Goal: Task Accomplishment & Management: Use online tool/utility

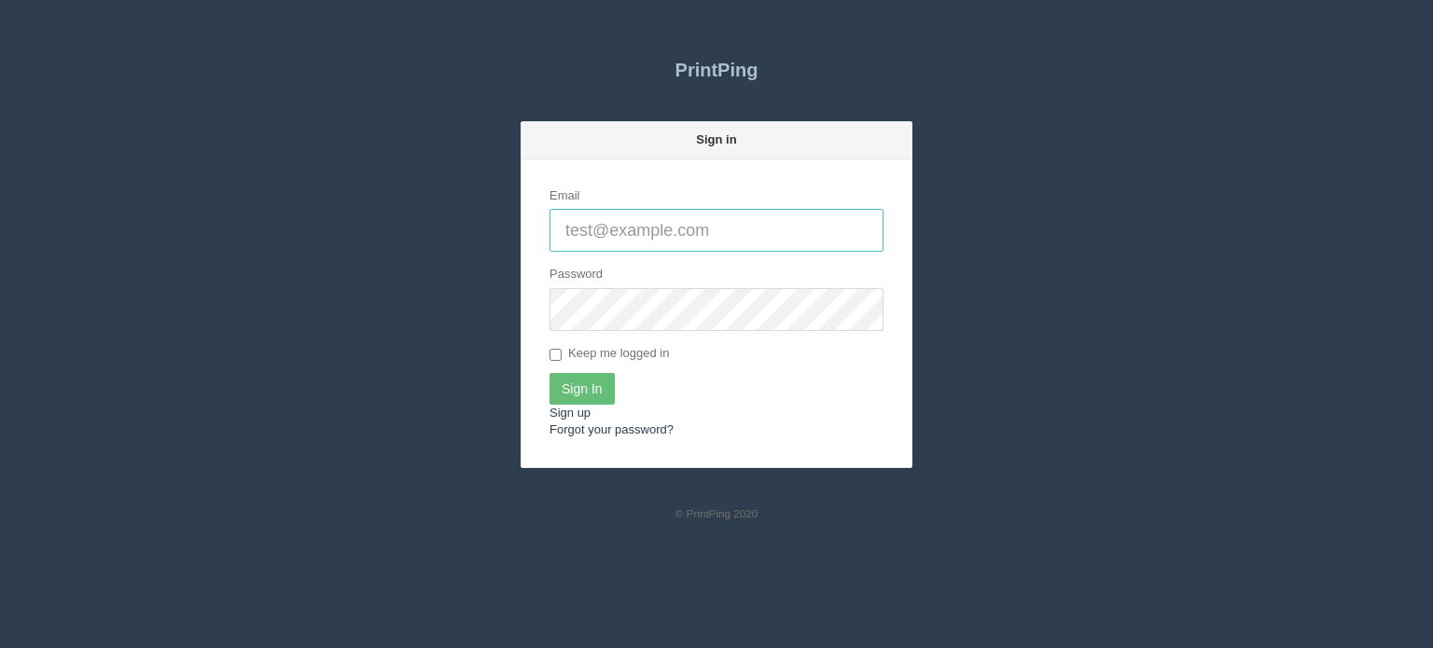
type input "[EMAIL_ADDRESS][DOMAIN_NAME]"
click at [571, 388] on input "Sign In" at bounding box center [581, 389] width 65 height 32
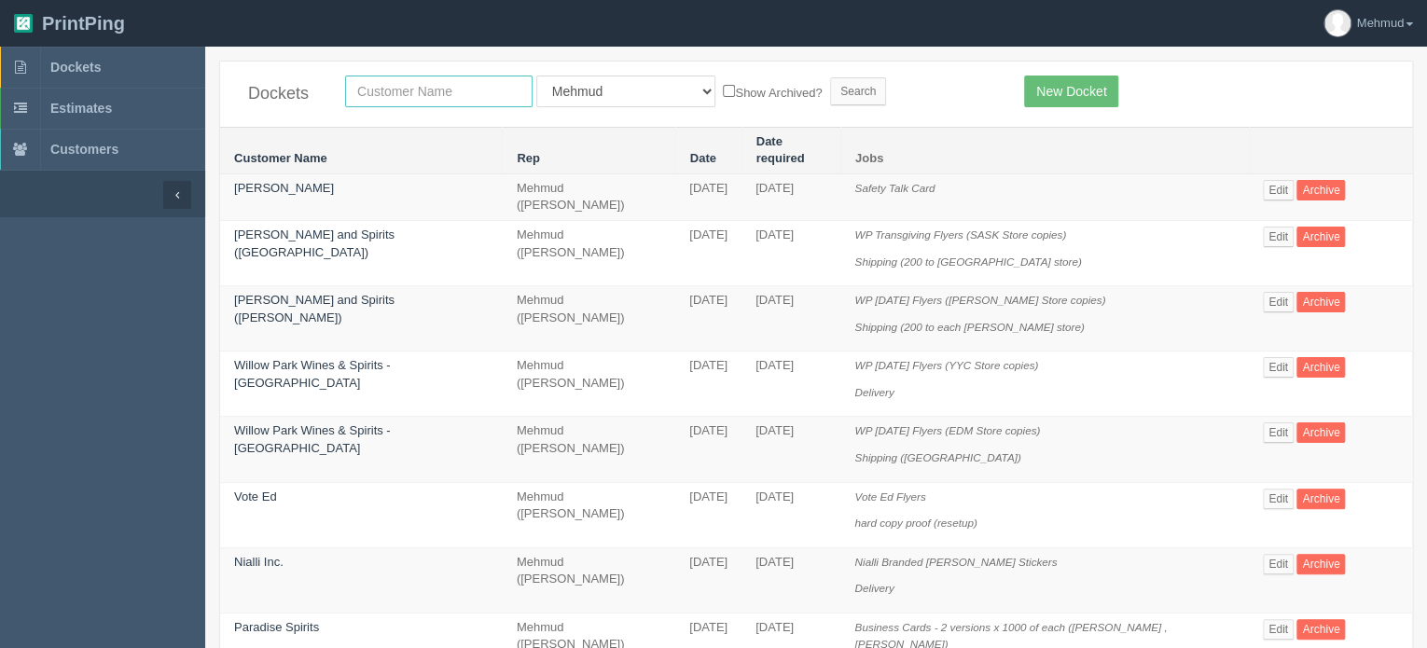
click at [393, 99] on input "text" at bounding box center [438, 92] width 187 height 32
type input "logan"
click at [830, 92] on input "Search" at bounding box center [858, 91] width 56 height 28
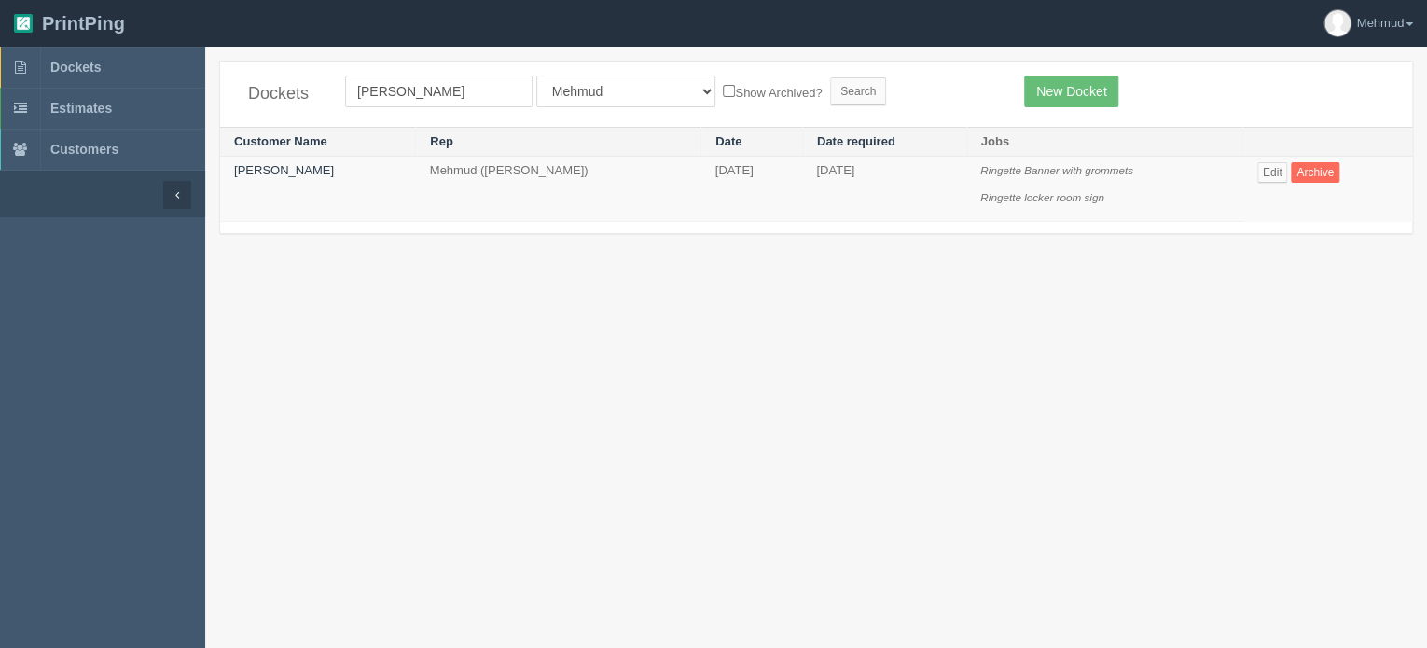
click at [281, 161] on td "Logan Johnson" at bounding box center [318, 189] width 196 height 65
click at [280, 165] on link "Logan Johnson" at bounding box center [284, 170] width 100 height 14
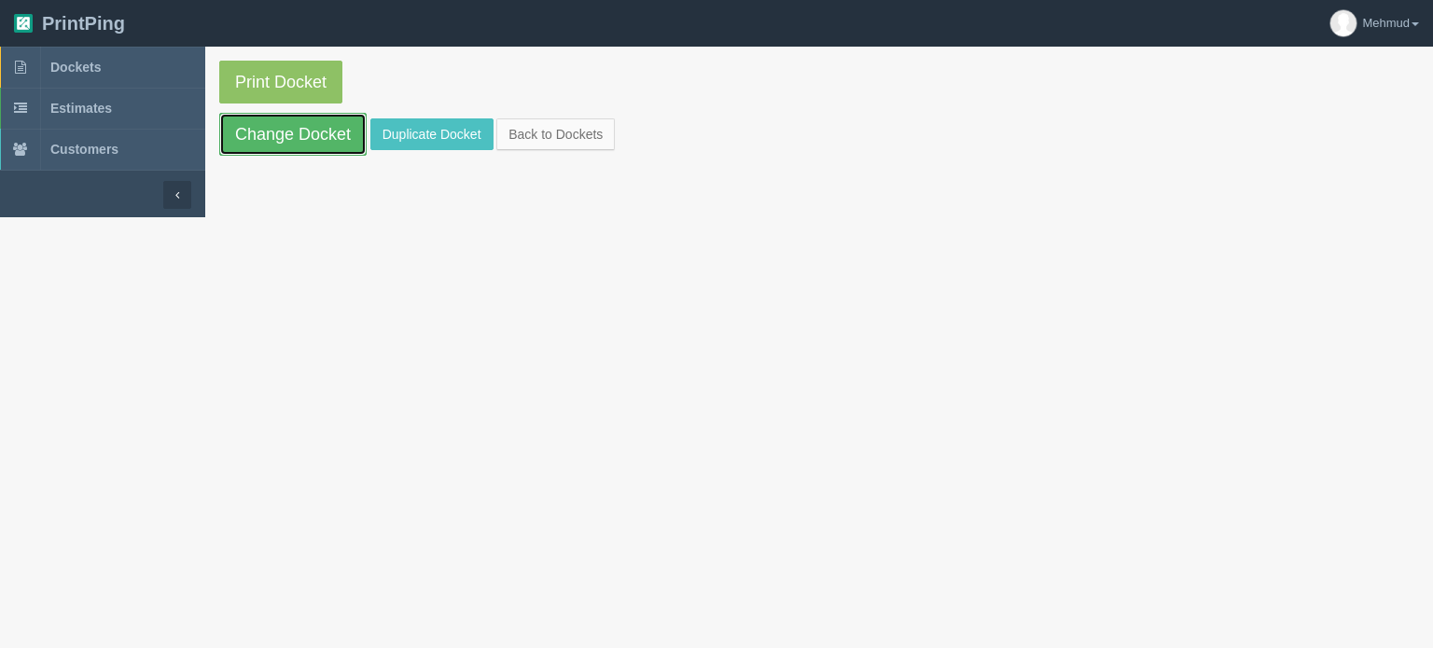
click at [280, 141] on link "Change Docket" at bounding box center [292, 134] width 147 height 43
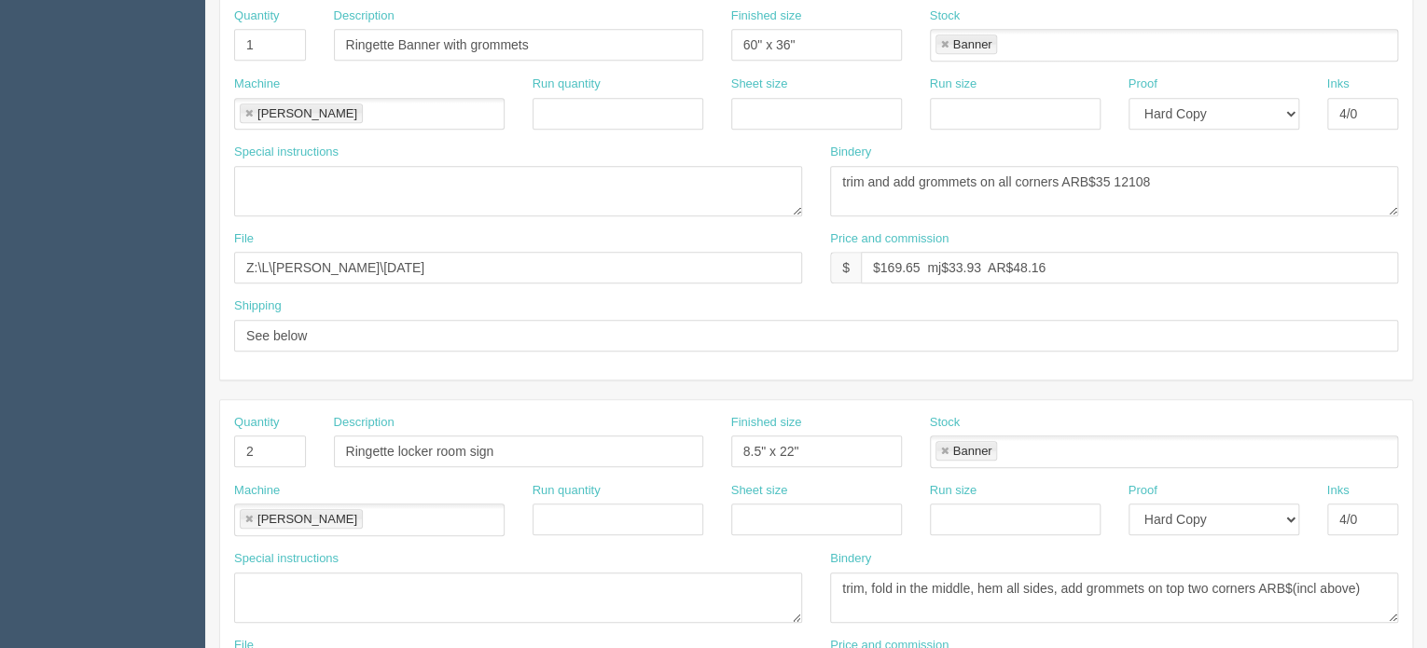
scroll to position [466, 0]
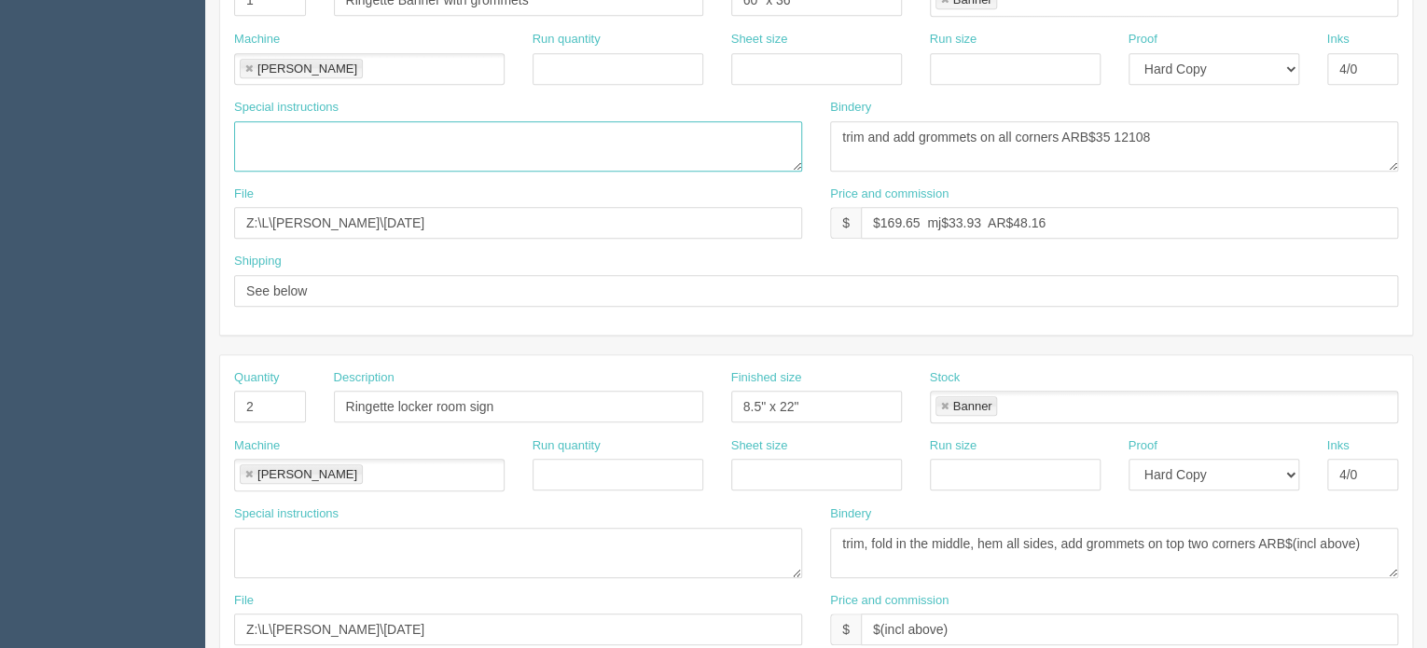
drag, startPoint x: 748, startPoint y: 161, endPoint x: 737, endPoint y: 200, distance: 39.8
click at [737, 200] on div "Quantity 1 Description Ringette Banner with grommets Finished size 60" x 36" St…" at bounding box center [816, 142] width 1192 height 386
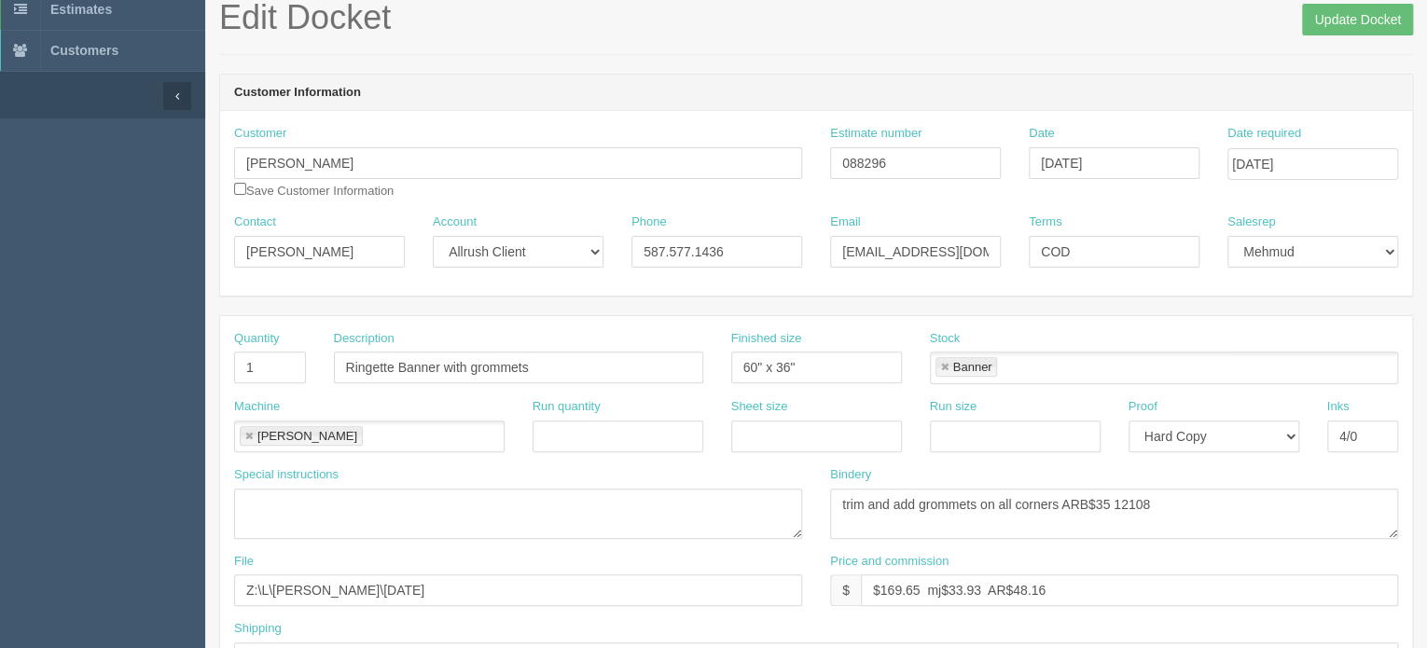
scroll to position [93, 0]
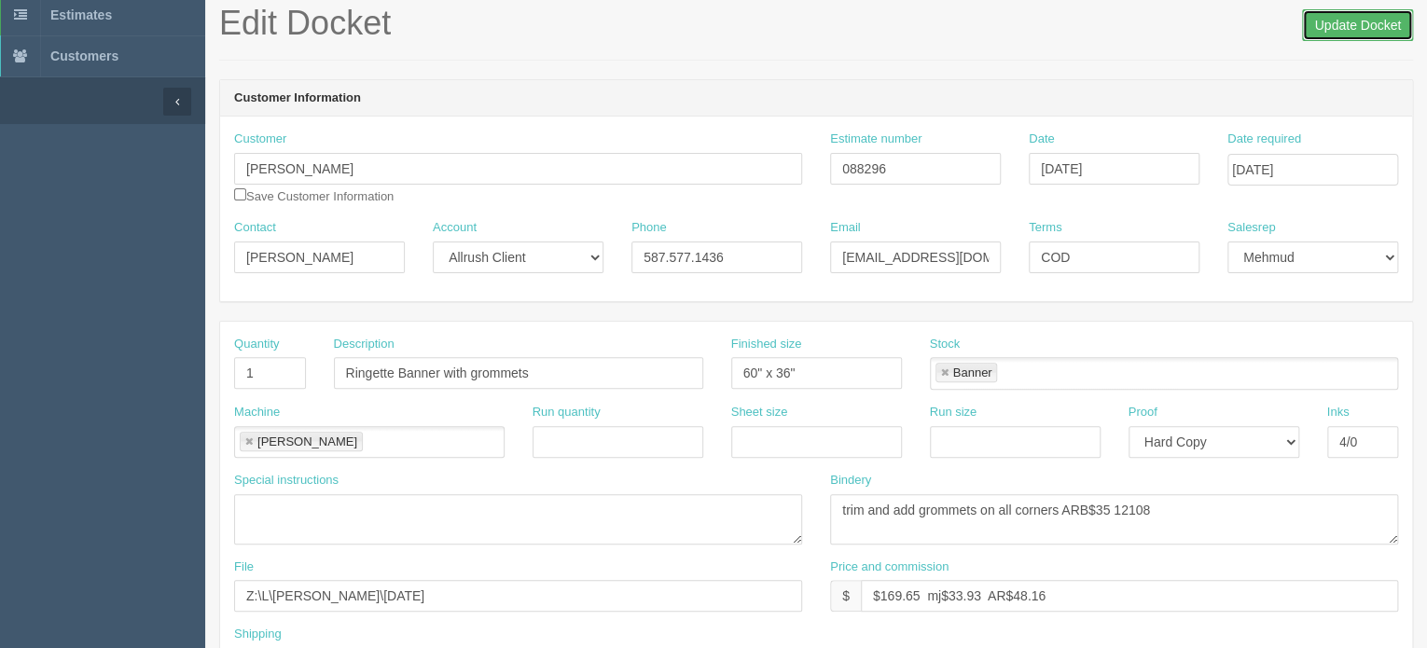
drag, startPoint x: 1367, startPoint y: 38, endPoint x: 1365, endPoint y: 29, distance: 9.5
click at [1365, 30] on input "Update Docket" at bounding box center [1357, 25] width 111 height 32
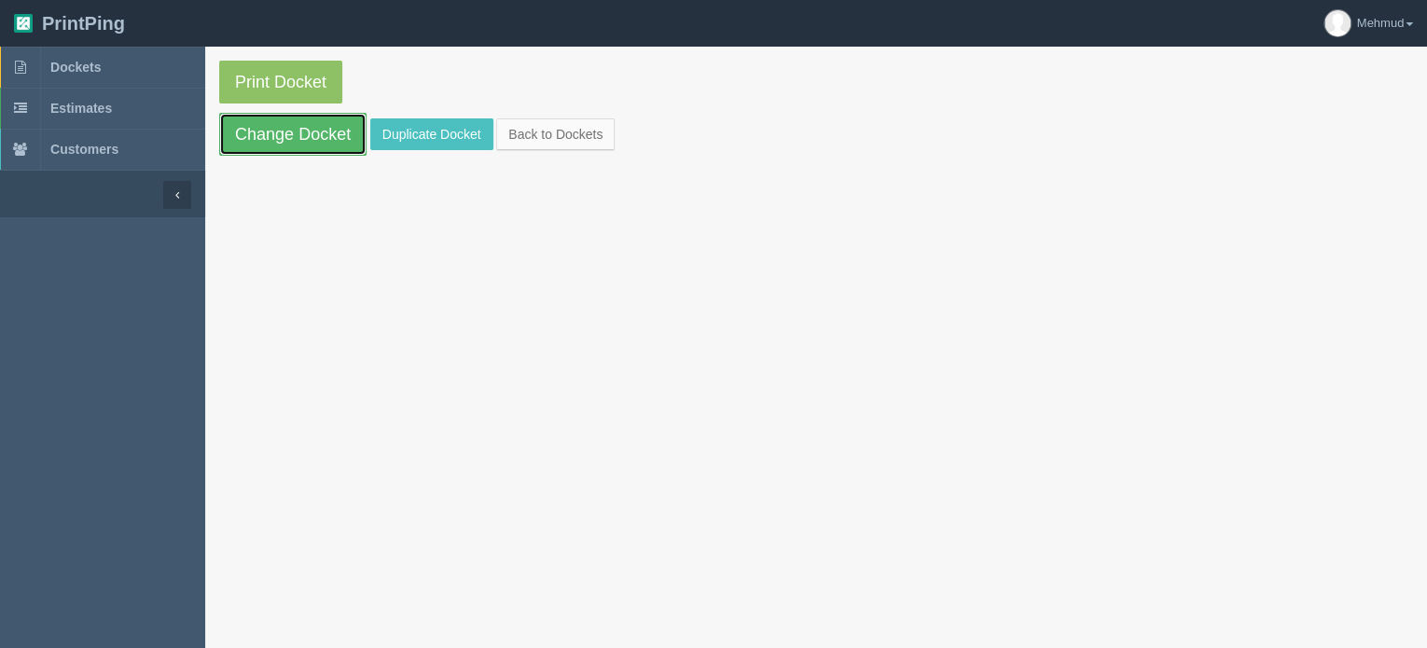
click at [306, 138] on link "Change Docket" at bounding box center [292, 134] width 147 height 43
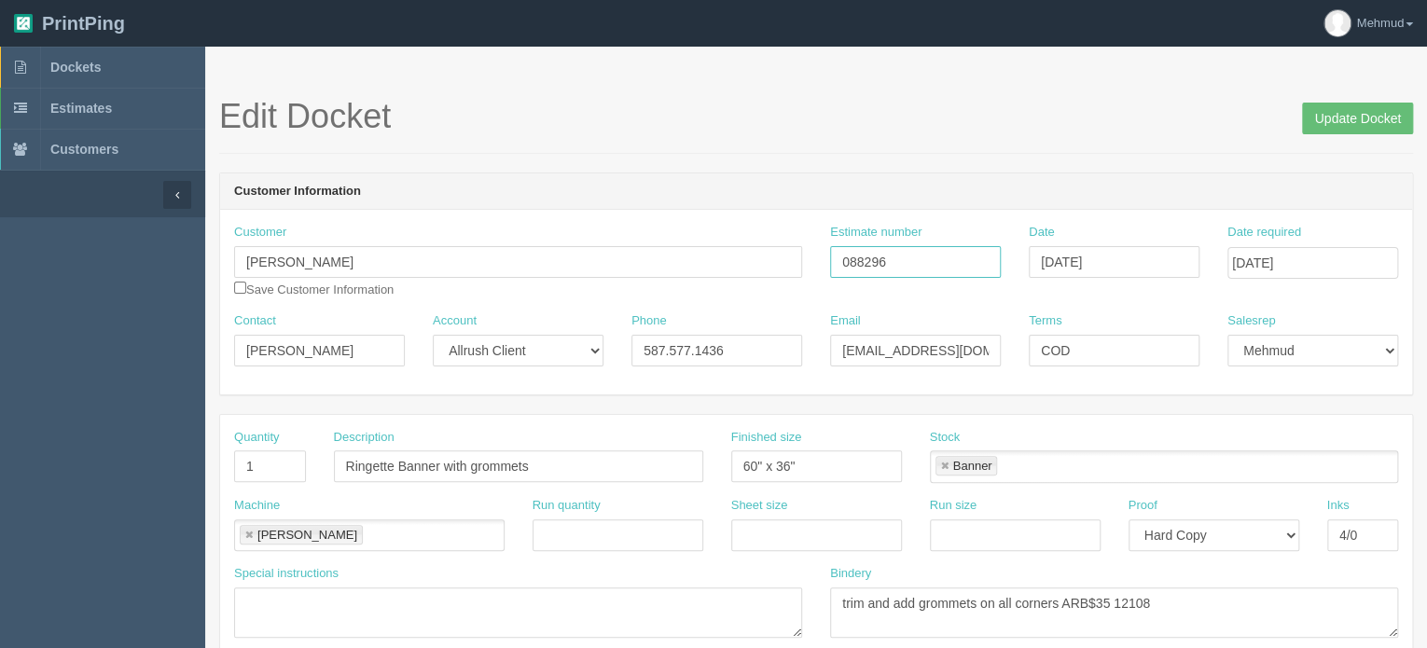
drag, startPoint x: 806, startPoint y: 258, endPoint x: 751, endPoint y: 260, distance: 55.1
click at [751, 260] on div "Customer Logan Johnson Save Customer Information Estimate number 088296 Date Oc…" at bounding box center [816, 268] width 1192 height 89
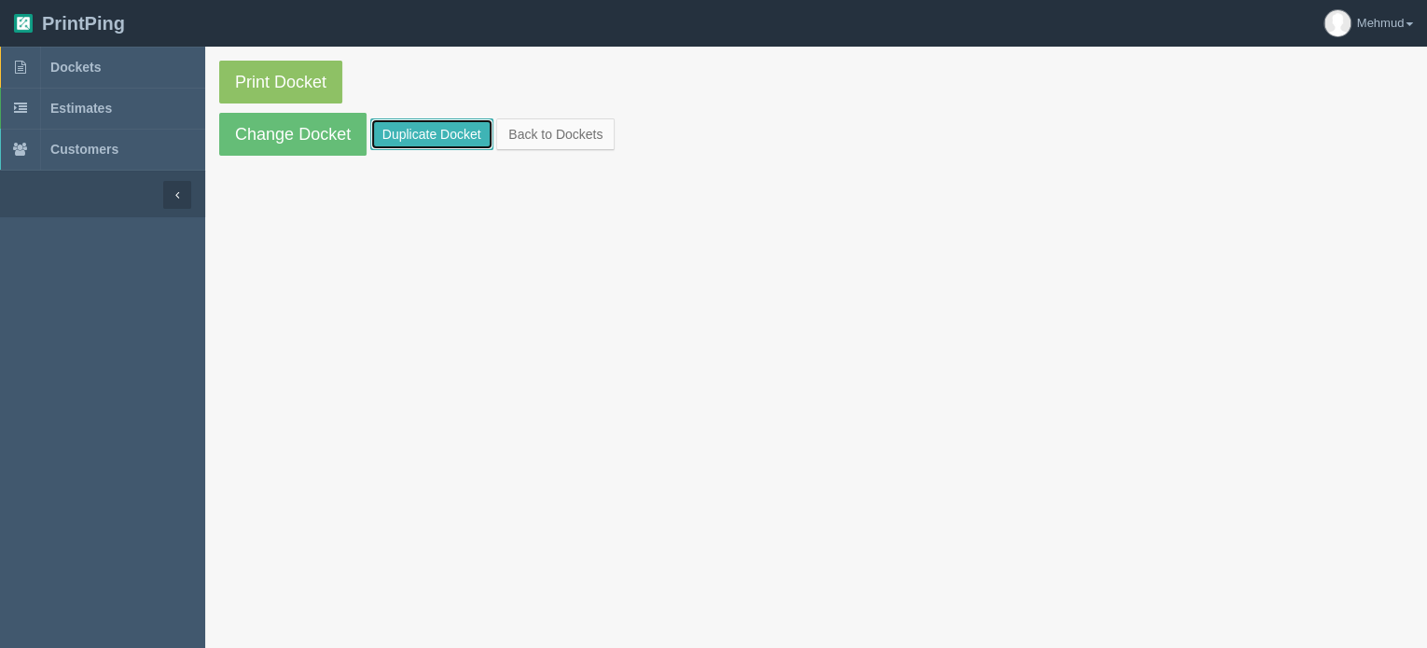
click at [416, 135] on link "Duplicate Docket" at bounding box center [431, 134] width 123 height 32
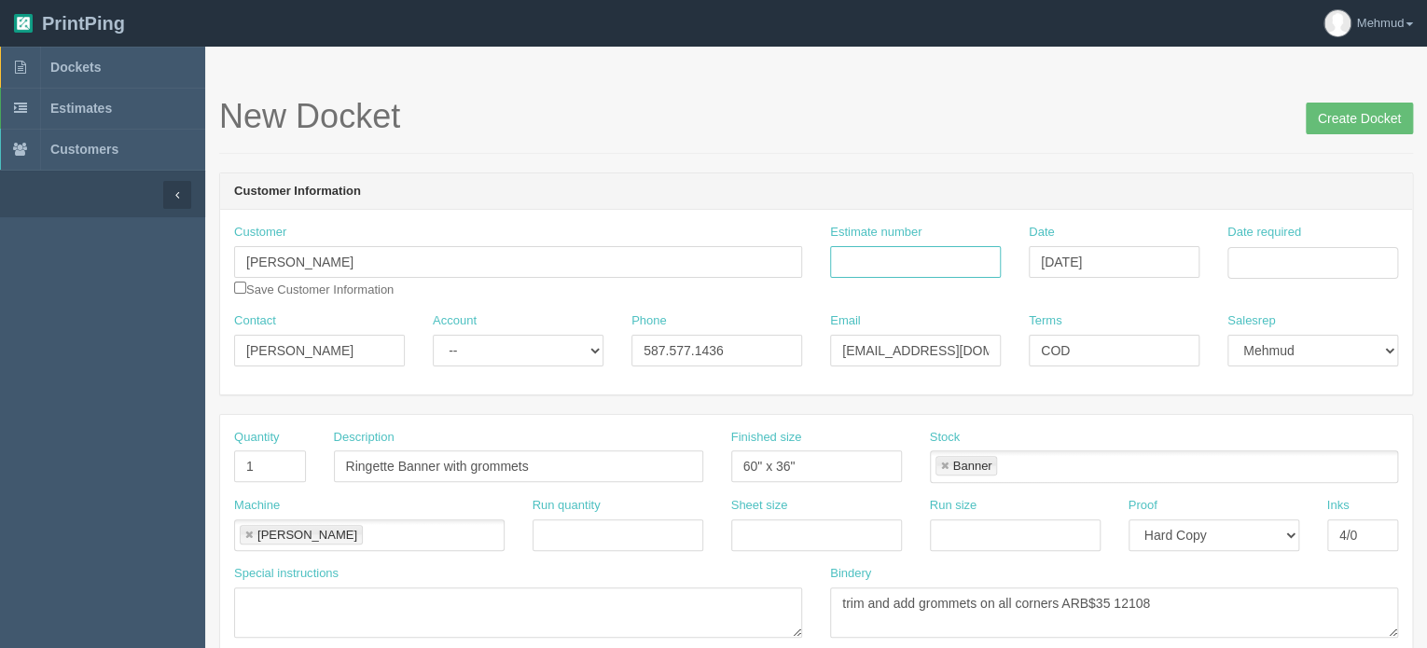
click at [881, 246] on input "Estimate number" at bounding box center [915, 262] width 171 height 32
paste input "088296"
type input "088296"
drag, startPoint x: 810, startPoint y: 465, endPoint x: 617, endPoint y: 442, distance: 194.5
click at [616, 447] on div "Quantity 1 Description Ringette Banner with grommets Finished size 60" x 36" St…" at bounding box center [816, 463] width 1192 height 68
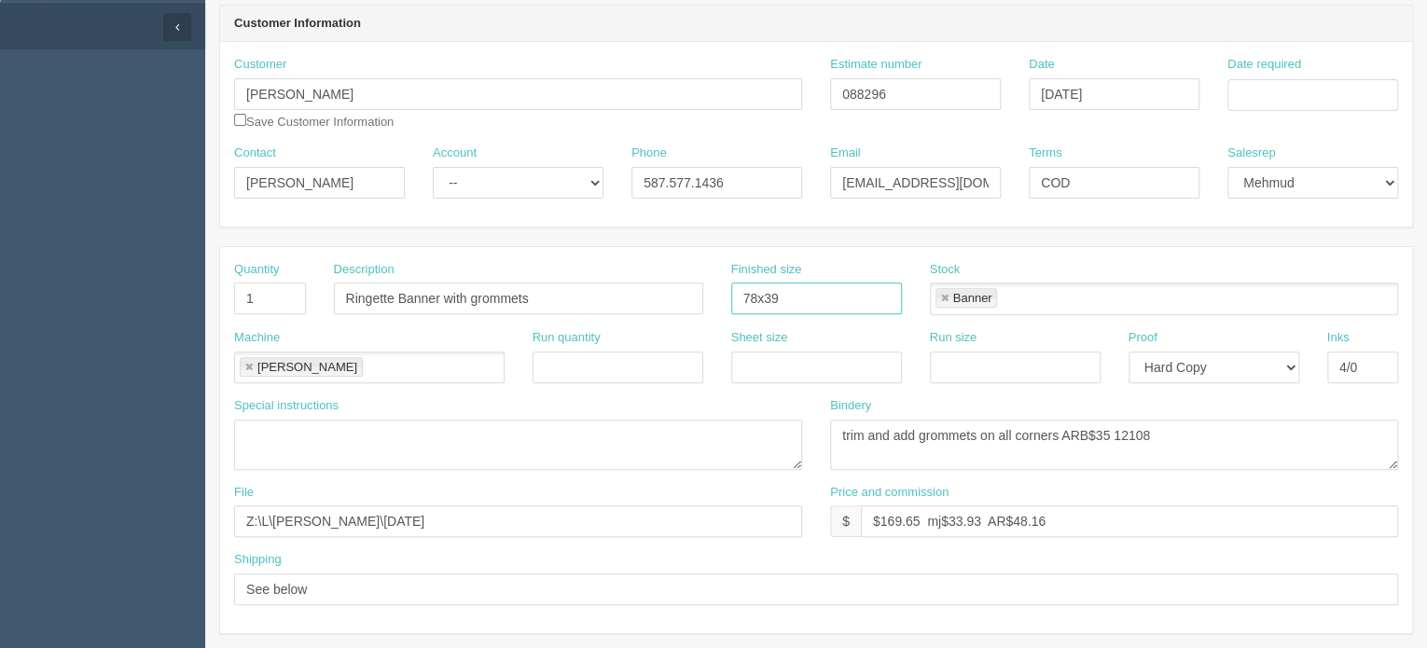
scroll to position [187, 0]
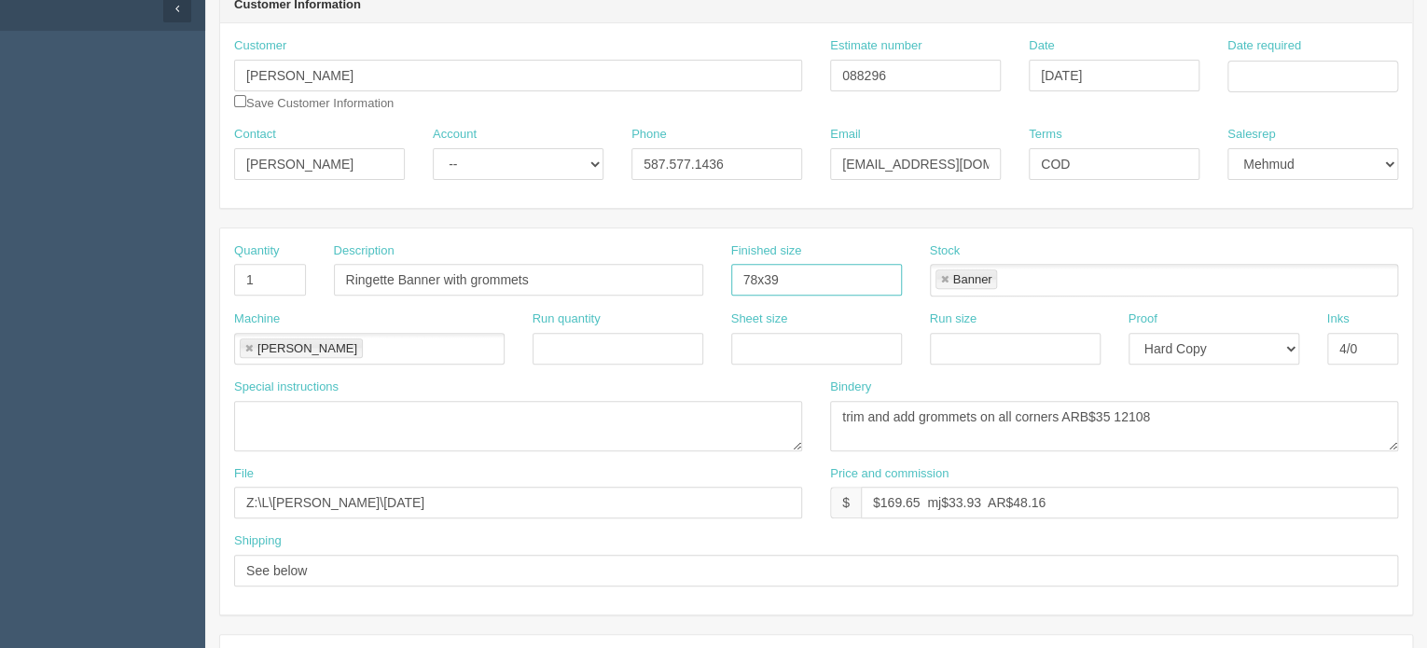
type input "78x39"
click at [343, 281] on input "Ringette Banner with grommets" at bounding box center [518, 280] width 369 height 32
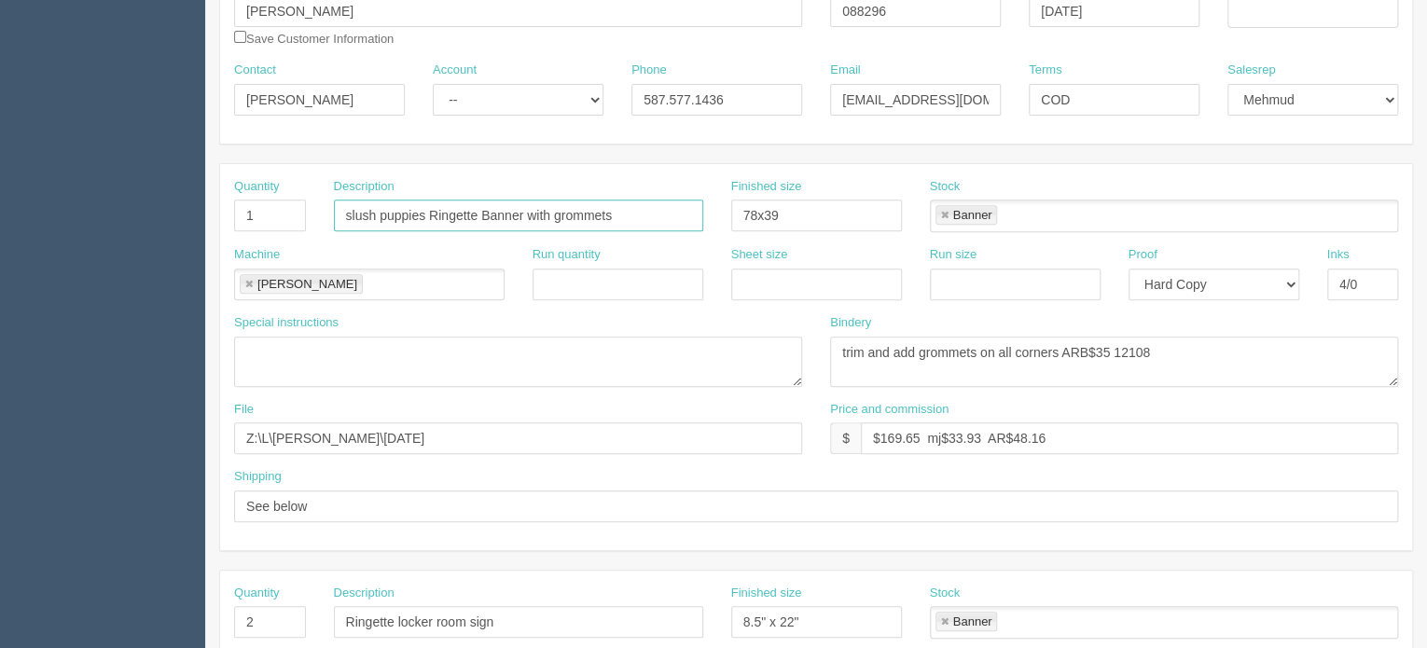
scroll to position [280, 0]
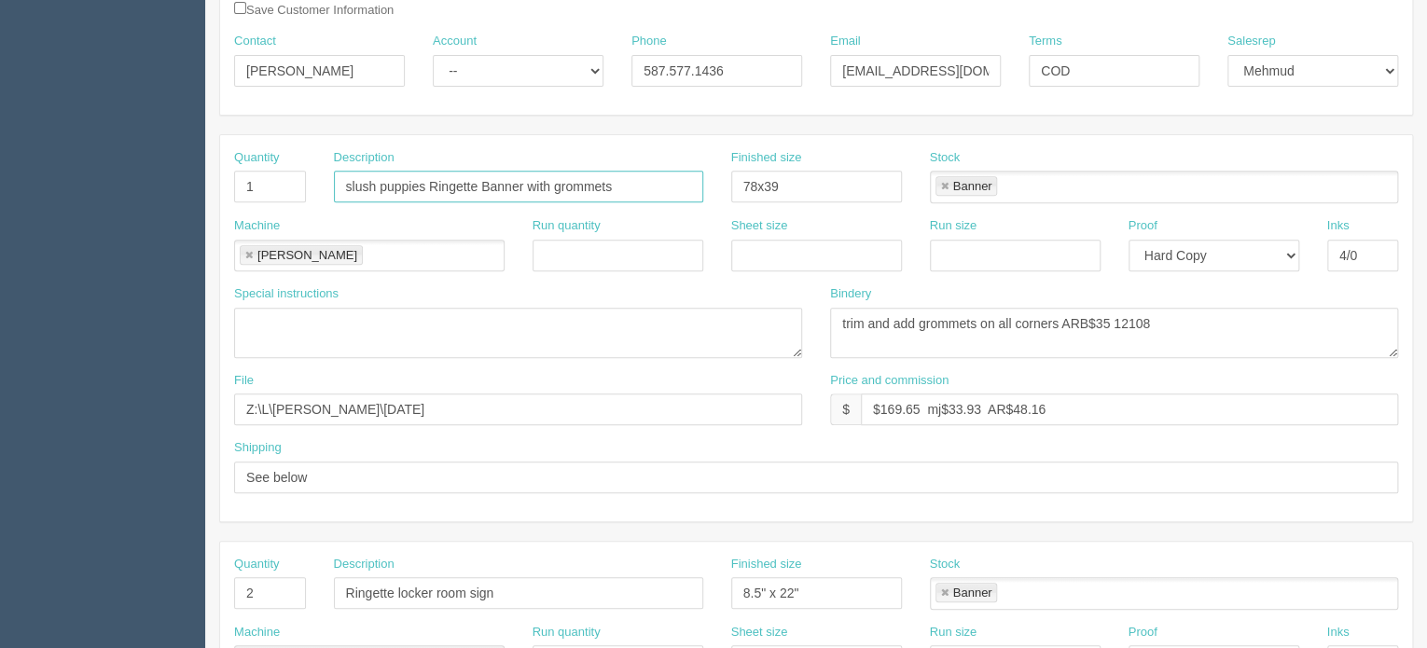
type input "slush puppies Ringette Banner with grommets"
click at [440, 399] on input "Z:\L\Logan Johnson\October 2024" at bounding box center [518, 410] width 568 height 32
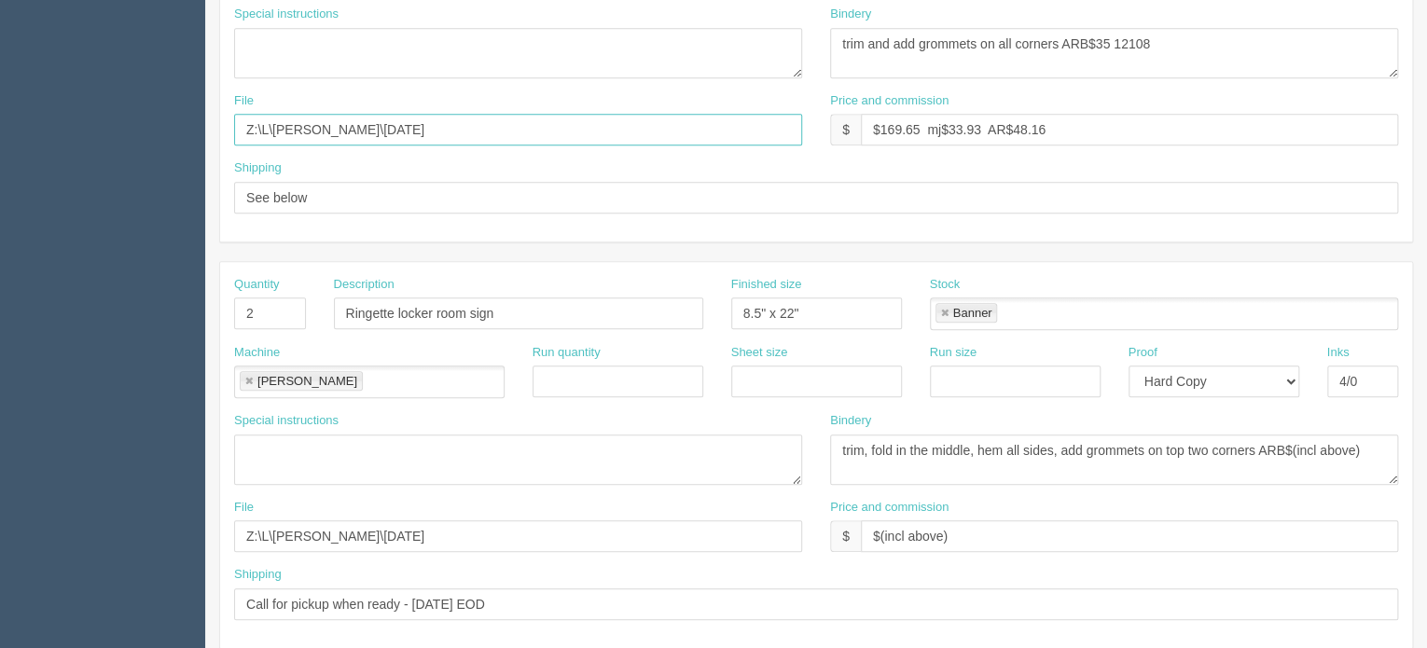
type input "Z:\L\Logan Johnson\October 2025"
click at [457, 524] on input "Z:\L\Logan Johnson\October 2024" at bounding box center [518, 536] width 568 height 32
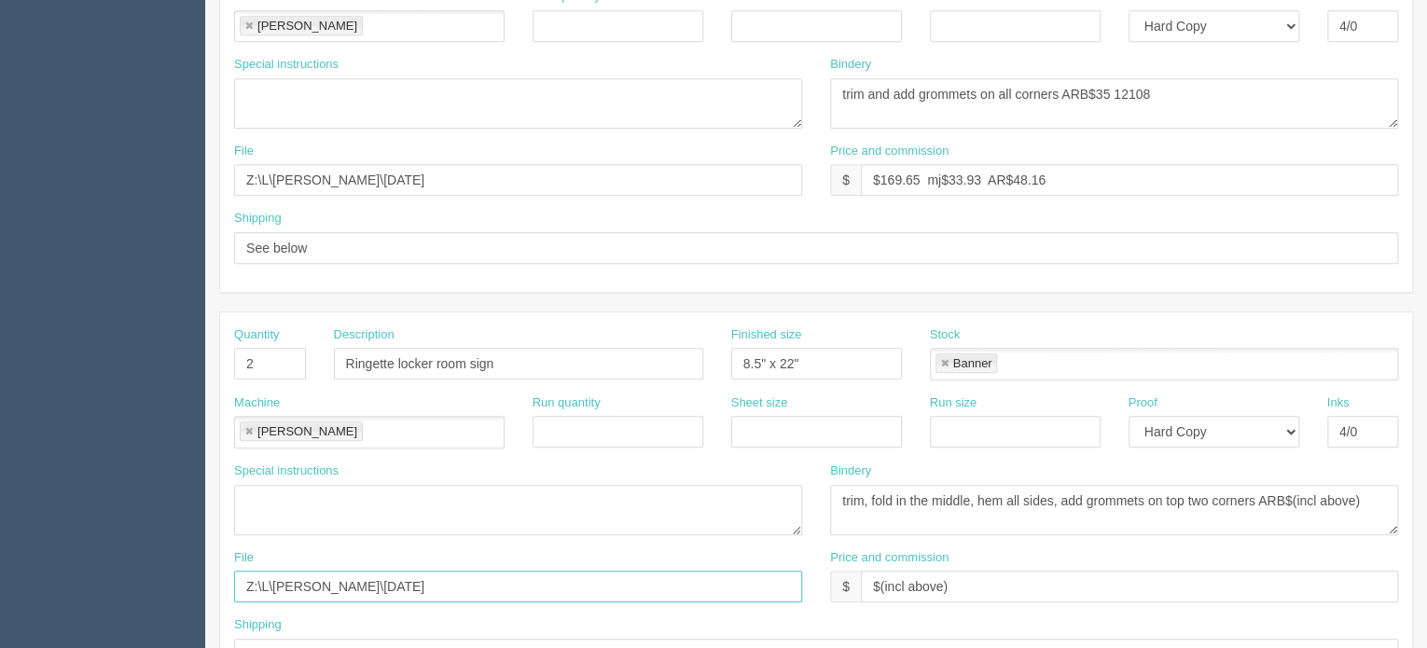
scroll to position [466, 0]
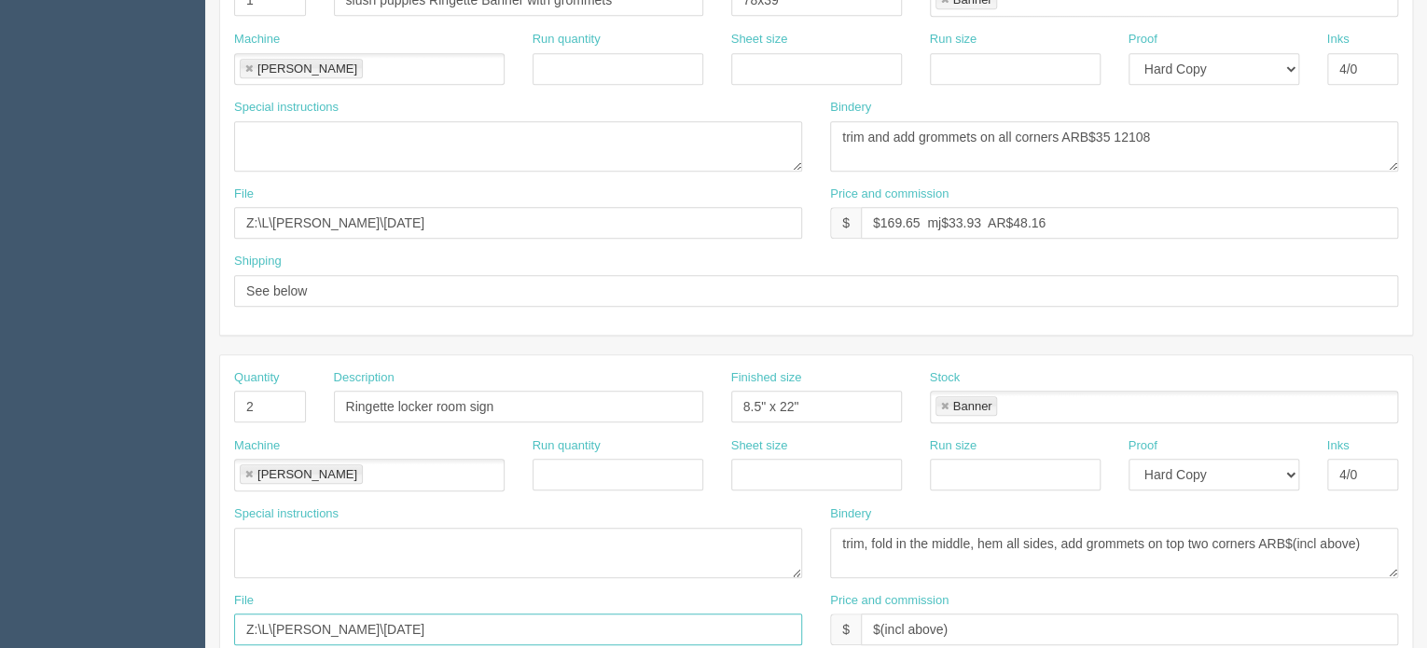
type input "Z:\L\Logan Johnson\October 2025"
drag, startPoint x: 918, startPoint y: 218, endPoint x: 886, endPoint y: 220, distance: 31.8
click at [886, 220] on input "$169.65 mj$33.93 AR$48.16" at bounding box center [1129, 223] width 537 height 32
drag, startPoint x: 981, startPoint y: 212, endPoint x: 945, endPoint y: 215, distance: 36.6
click at [948, 219] on input "$183.81 mj$33.93 AR$48.16" at bounding box center [1129, 223] width 537 height 32
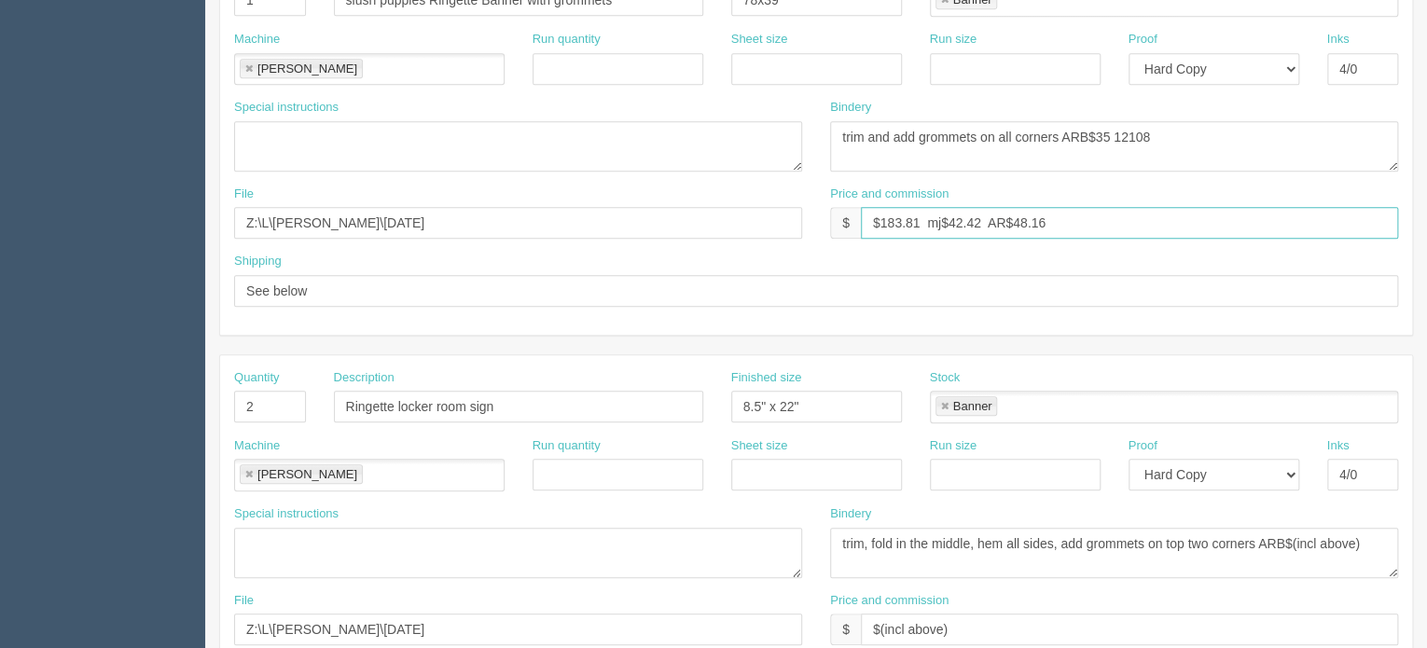
click at [1055, 223] on input "$183.81 mj$42.42 AR$48.16" at bounding box center [1129, 223] width 537 height 32
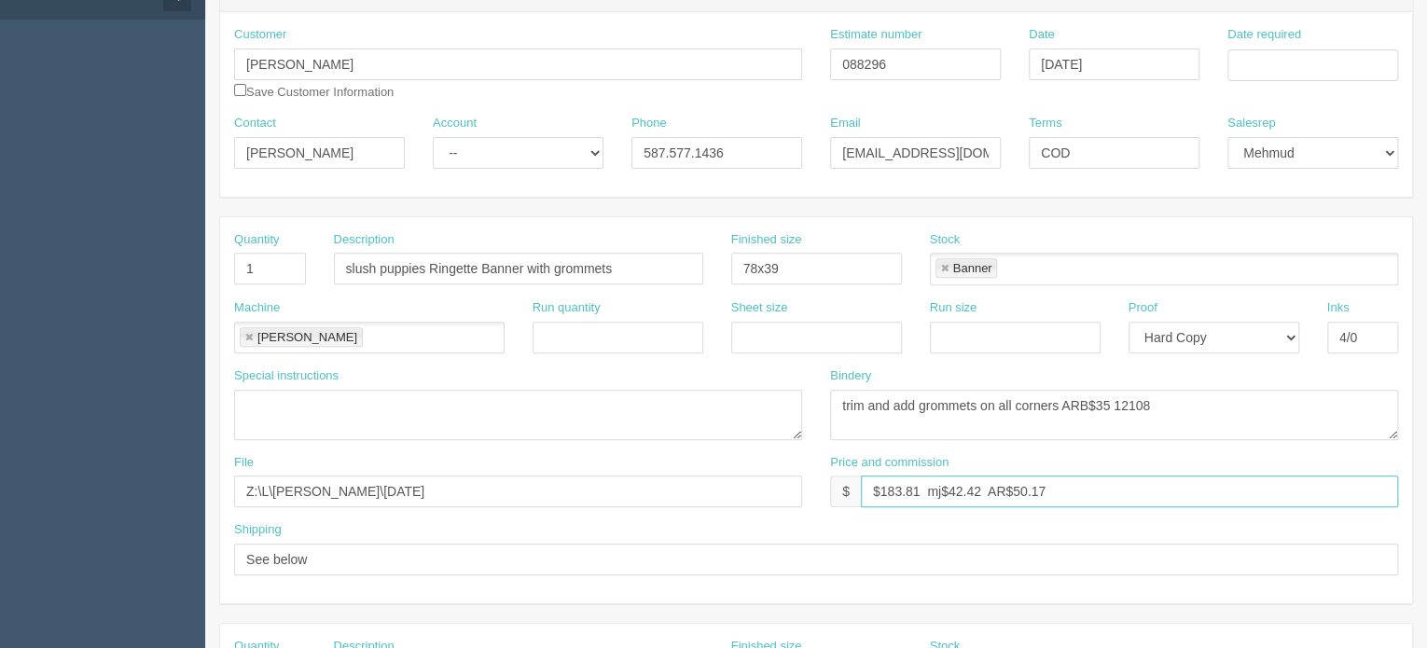
scroll to position [187, 0]
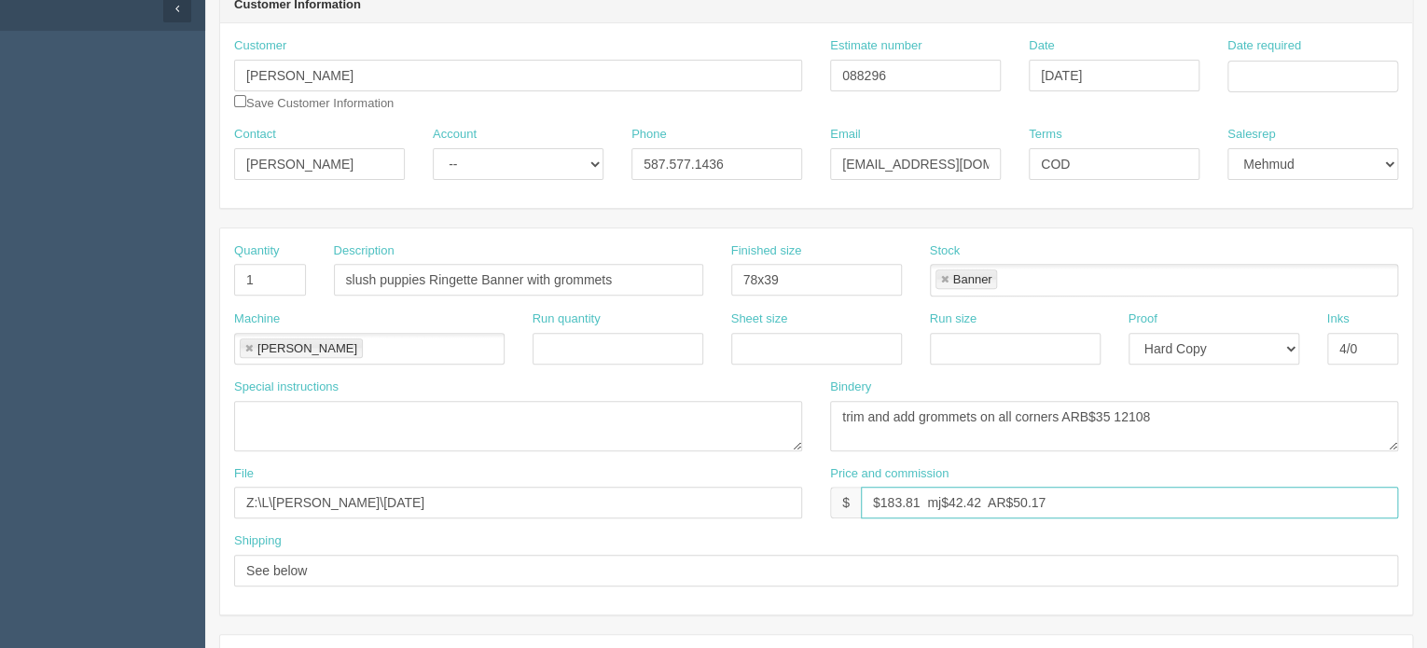
type input "$183.81 mj$42.42 AR$50.17"
click at [550, 161] on select "-- Existing Client Allrush Client Rep Client" at bounding box center [518, 164] width 171 height 32
select select "Rep Client"
click at [433, 148] on select "-- Existing Client Allrush Client Rep Client" at bounding box center [518, 164] width 171 height 32
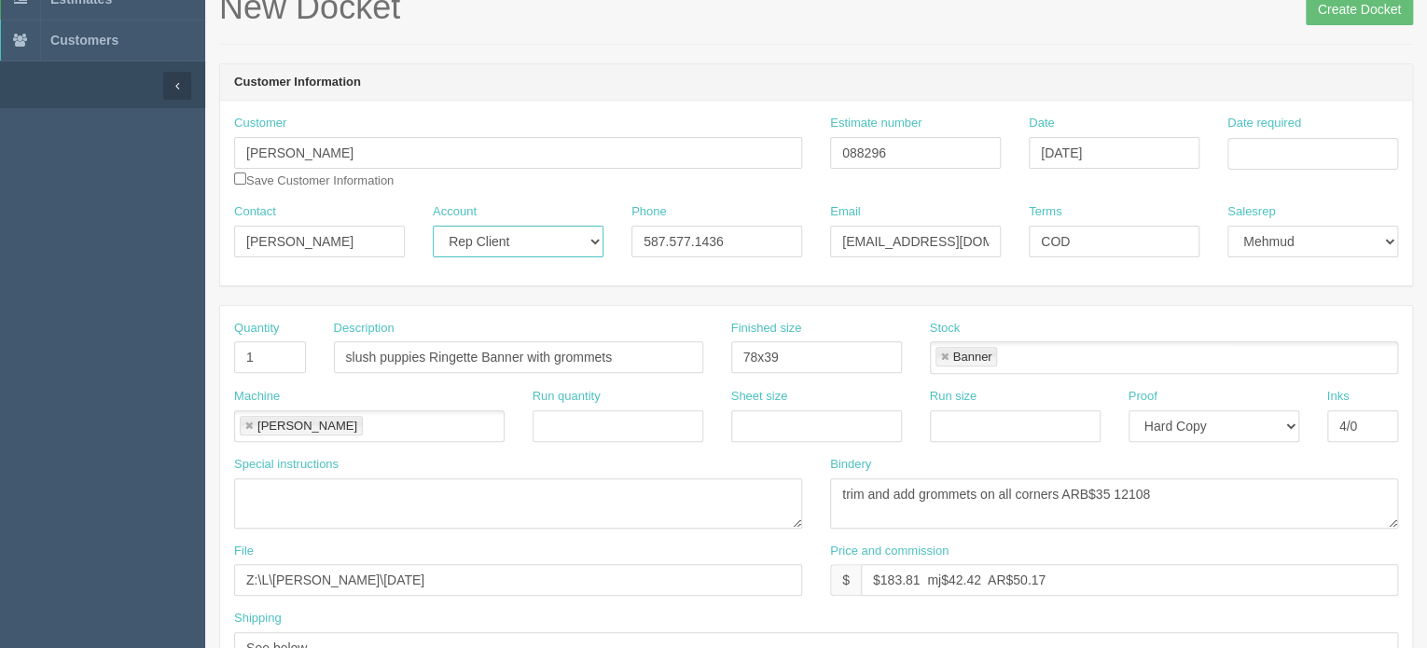
scroll to position [0, 0]
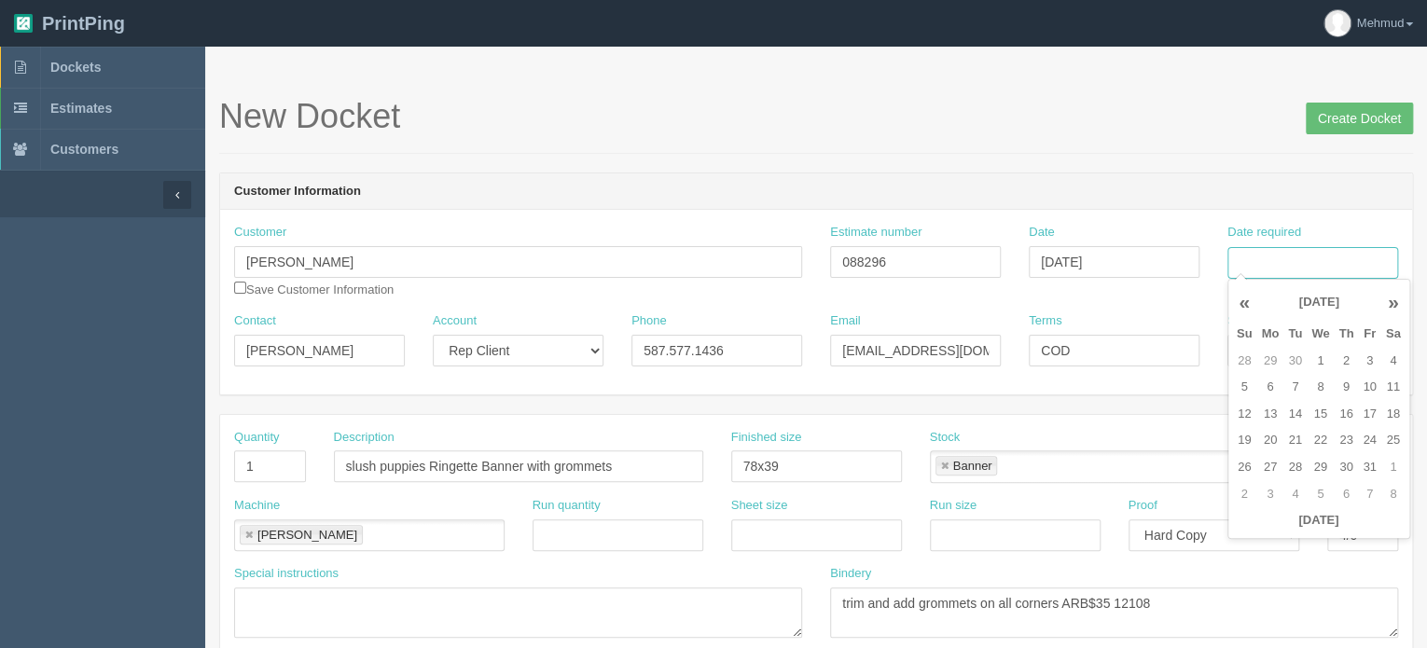
click at [1281, 270] on input "Date required" at bounding box center [1312, 263] width 171 height 32
click at [1271, 391] on td "6" at bounding box center [1269, 387] width 27 height 27
type input "October 6, 2025"
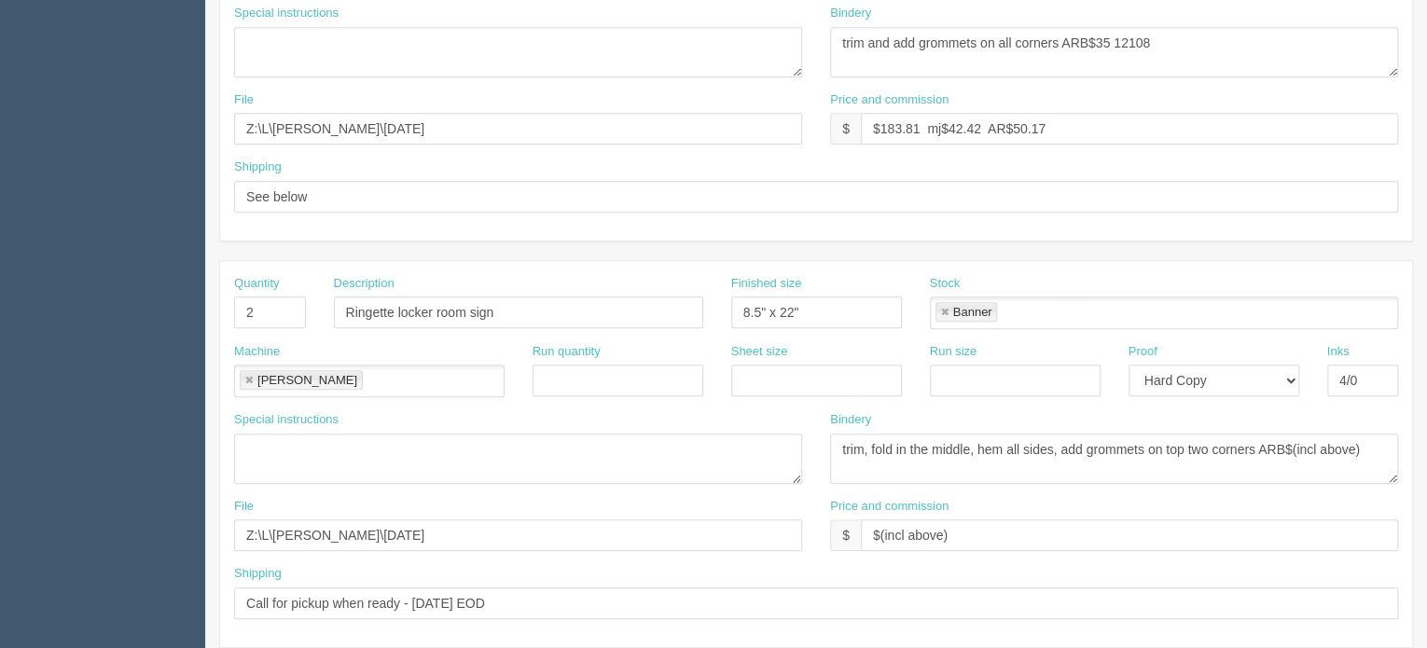
scroll to position [653, 0]
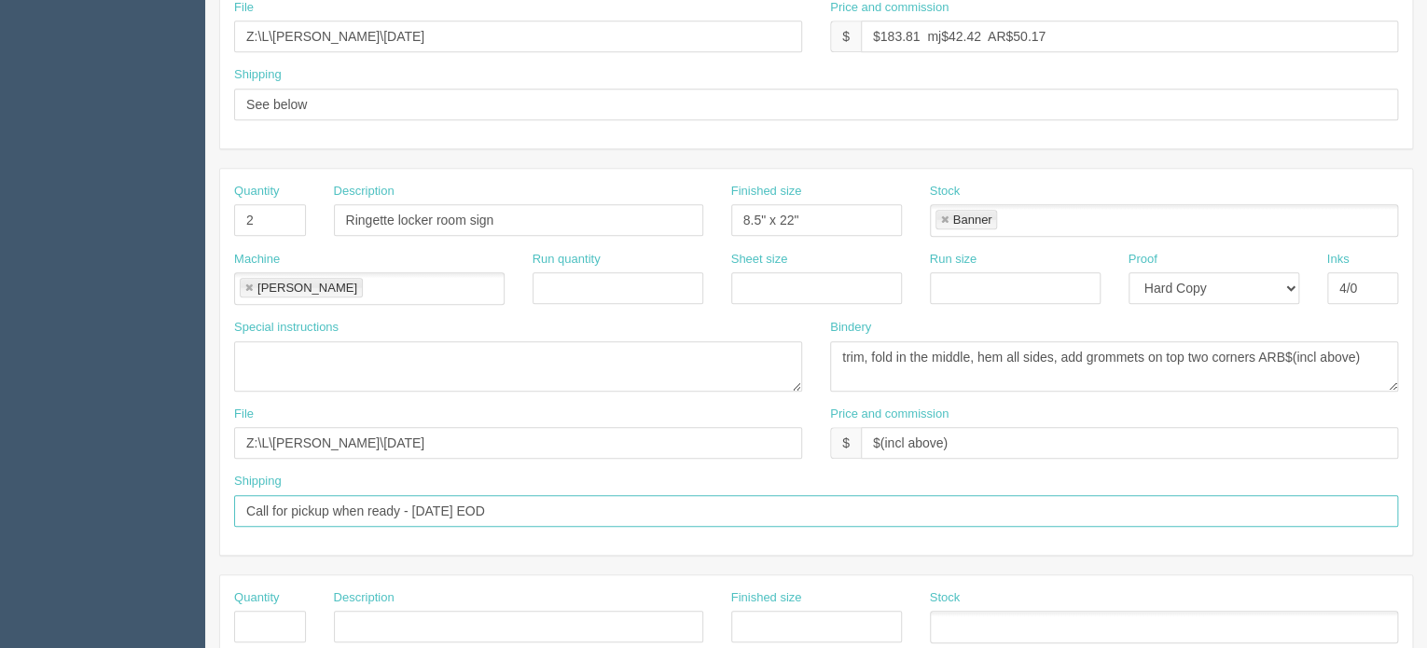
drag, startPoint x: 413, startPoint y: 503, endPoint x: 529, endPoint y: 511, distance: 116.0
click at [529, 511] on input "Call for pickup when ready - FRIDAY EOD" at bounding box center [816, 511] width 1164 height 32
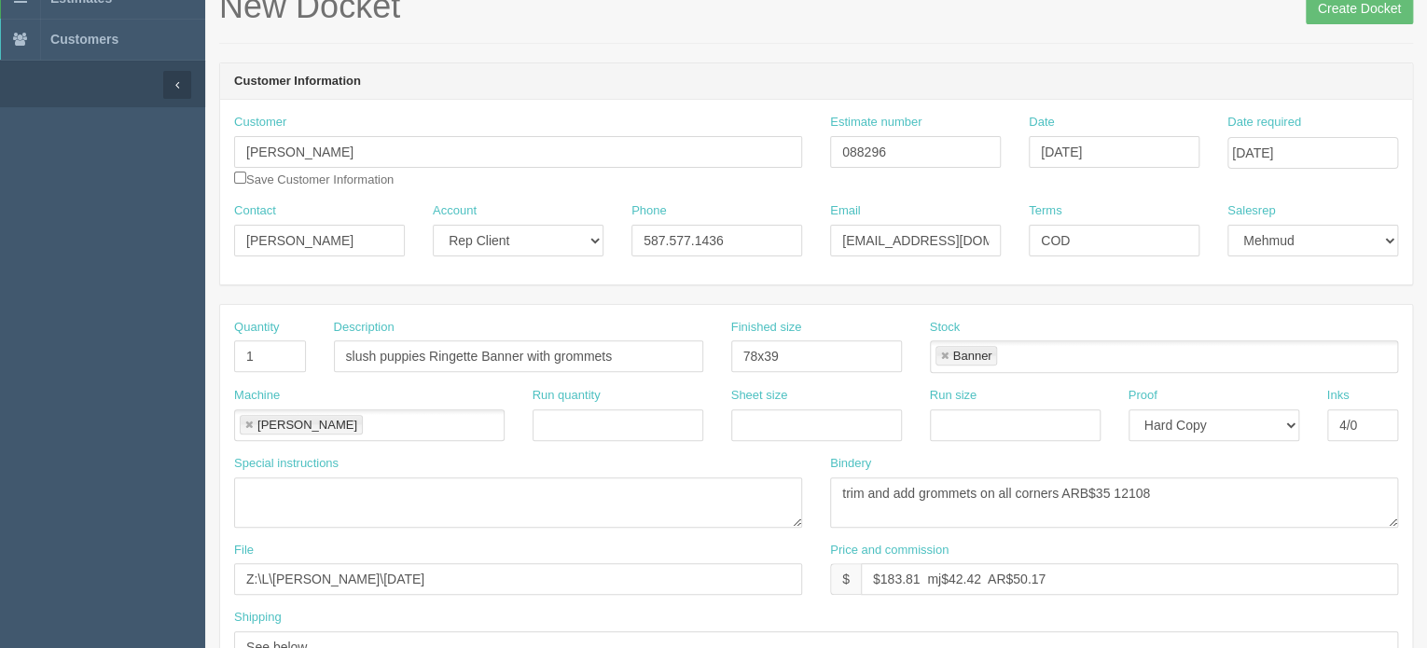
scroll to position [0, 0]
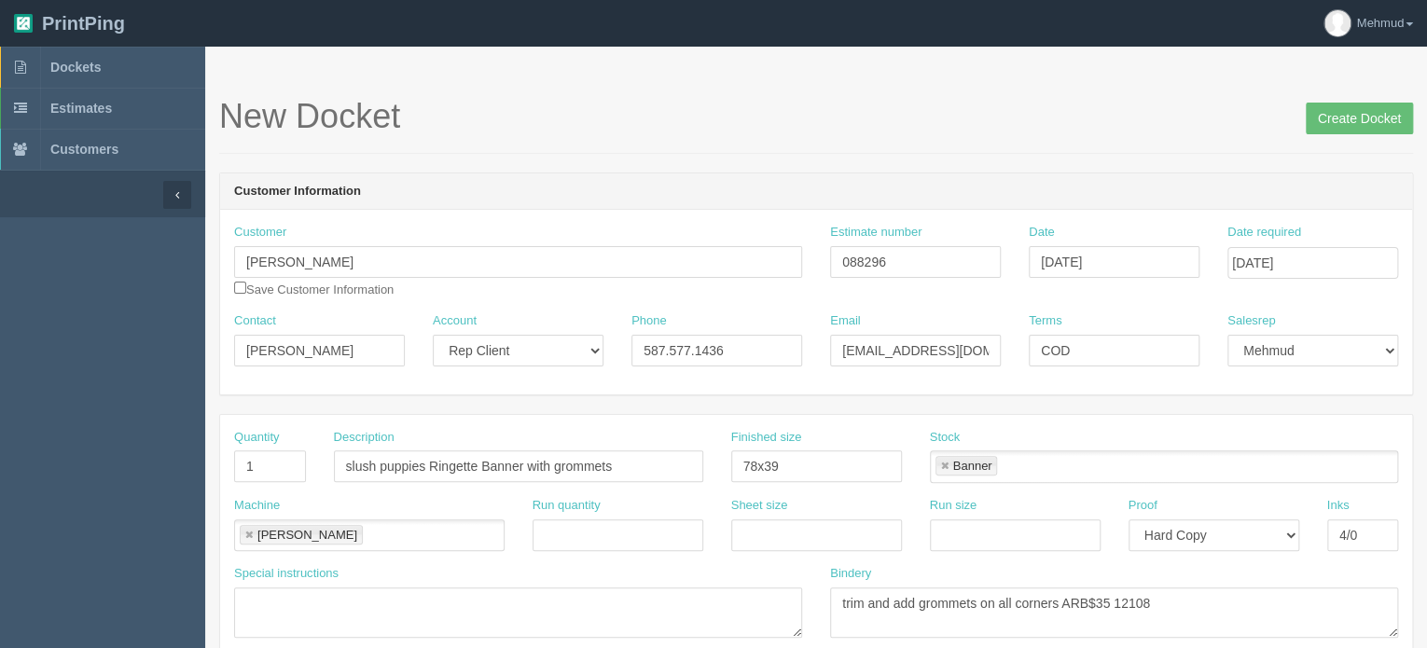
type input "Call for pickup when ready -"
click at [1329, 122] on input "Create Docket" at bounding box center [1359, 119] width 107 height 32
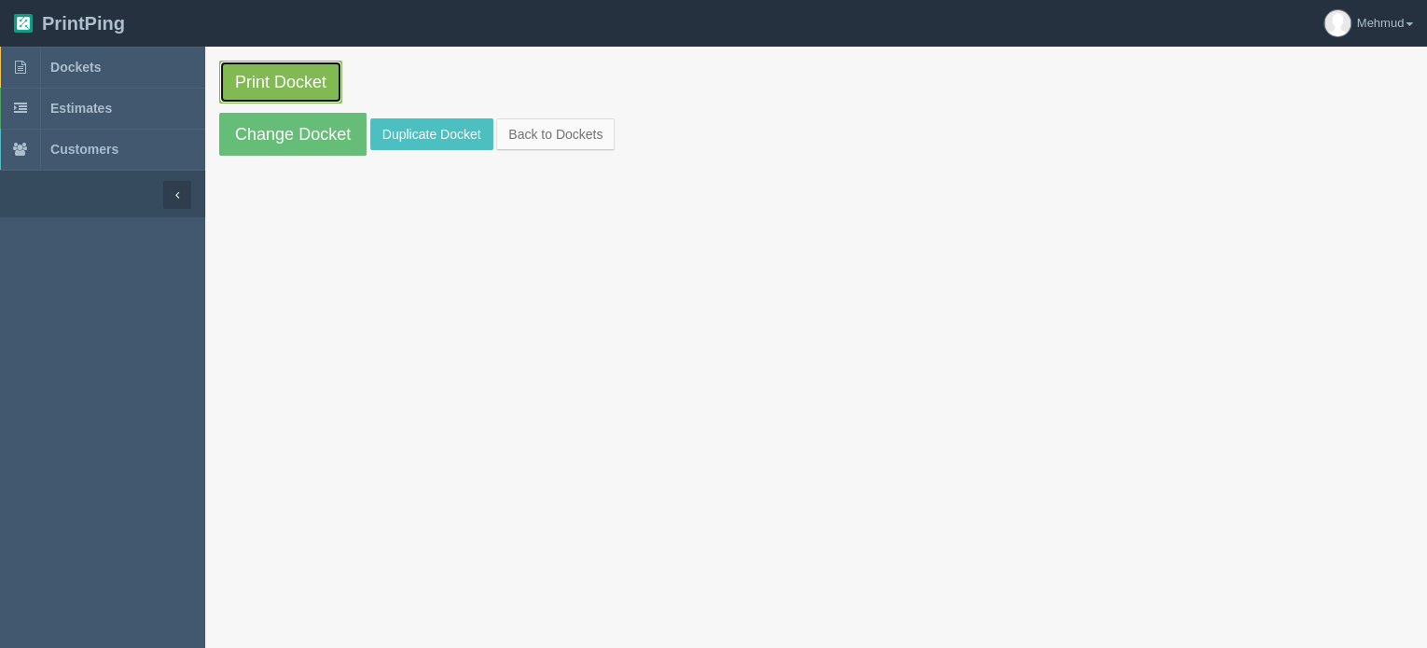
click at [278, 96] on link "Print Docket" at bounding box center [280, 82] width 123 height 43
click at [313, 130] on link "Change Docket" at bounding box center [292, 134] width 147 height 43
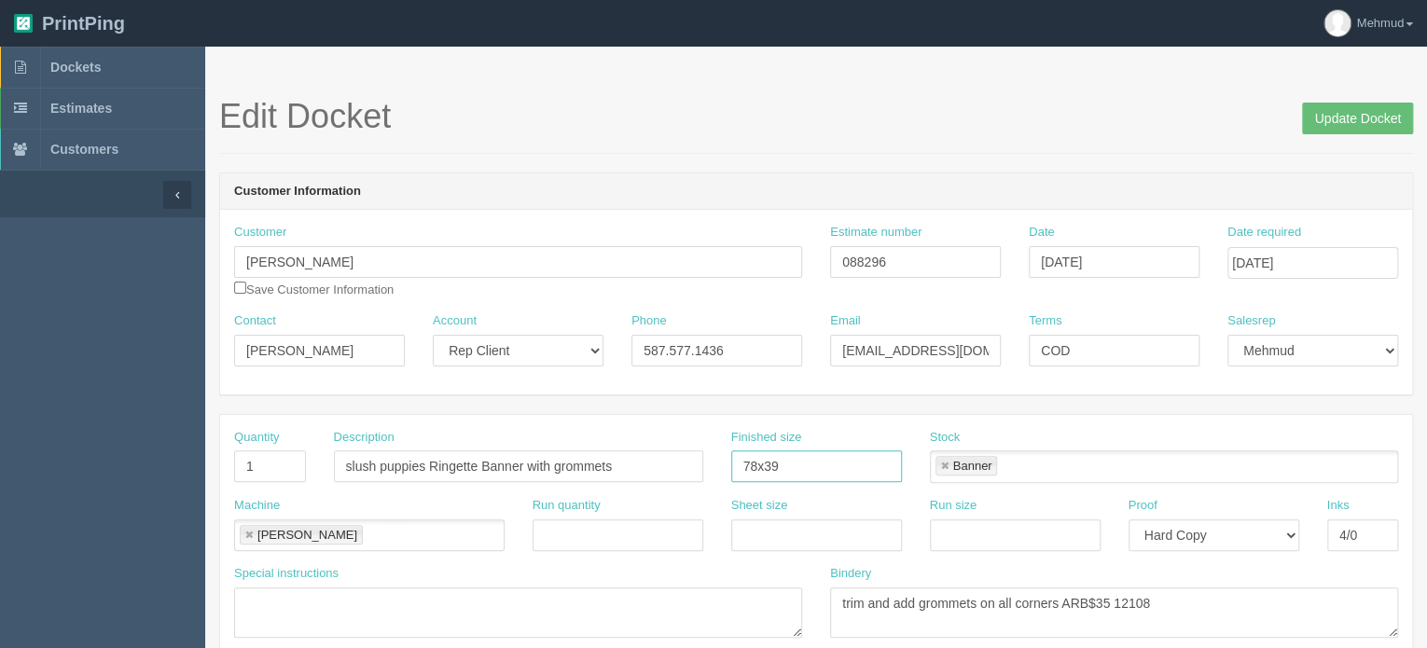
click at [795, 473] on input "78x39" at bounding box center [816, 466] width 171 height 32
type input "78x42"
click at [1380, 115] on input "Update Docket" at bounding box center [1357, 119] width 111 height 32
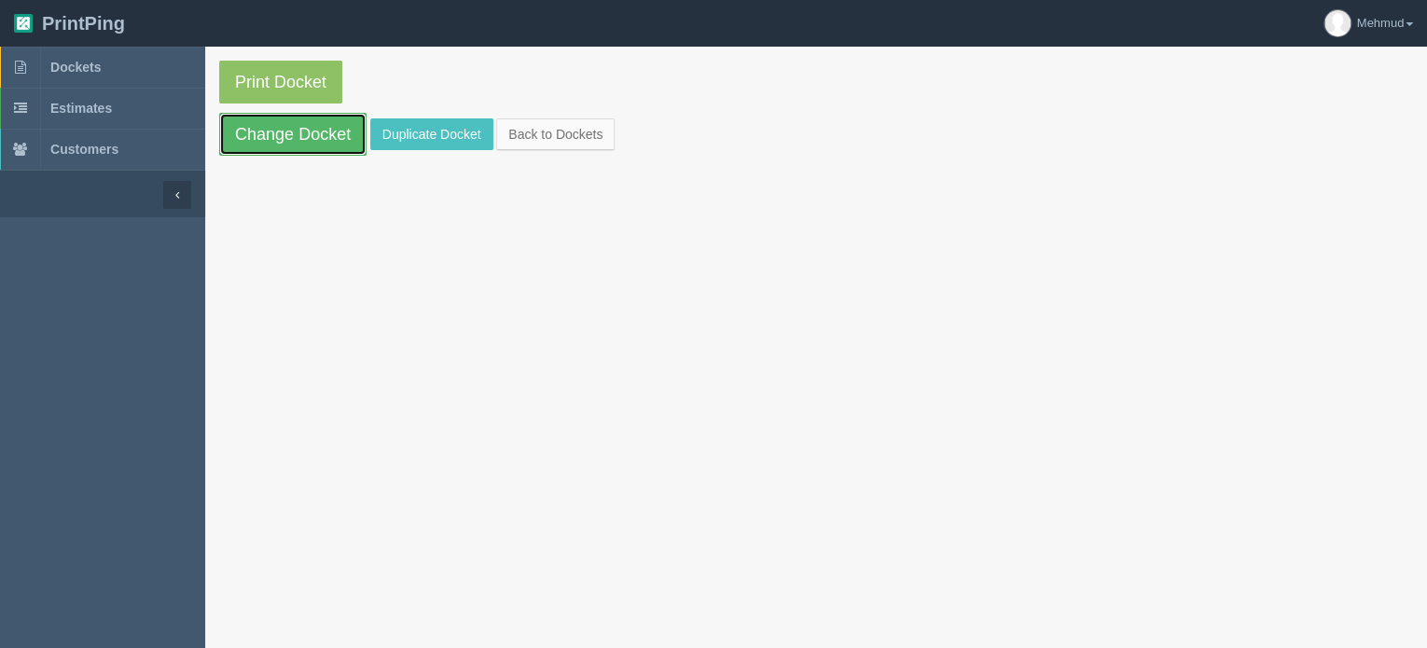
click at [347, 141] on link "Change Docket" at bounding box center [292, 134] width 147 height 43
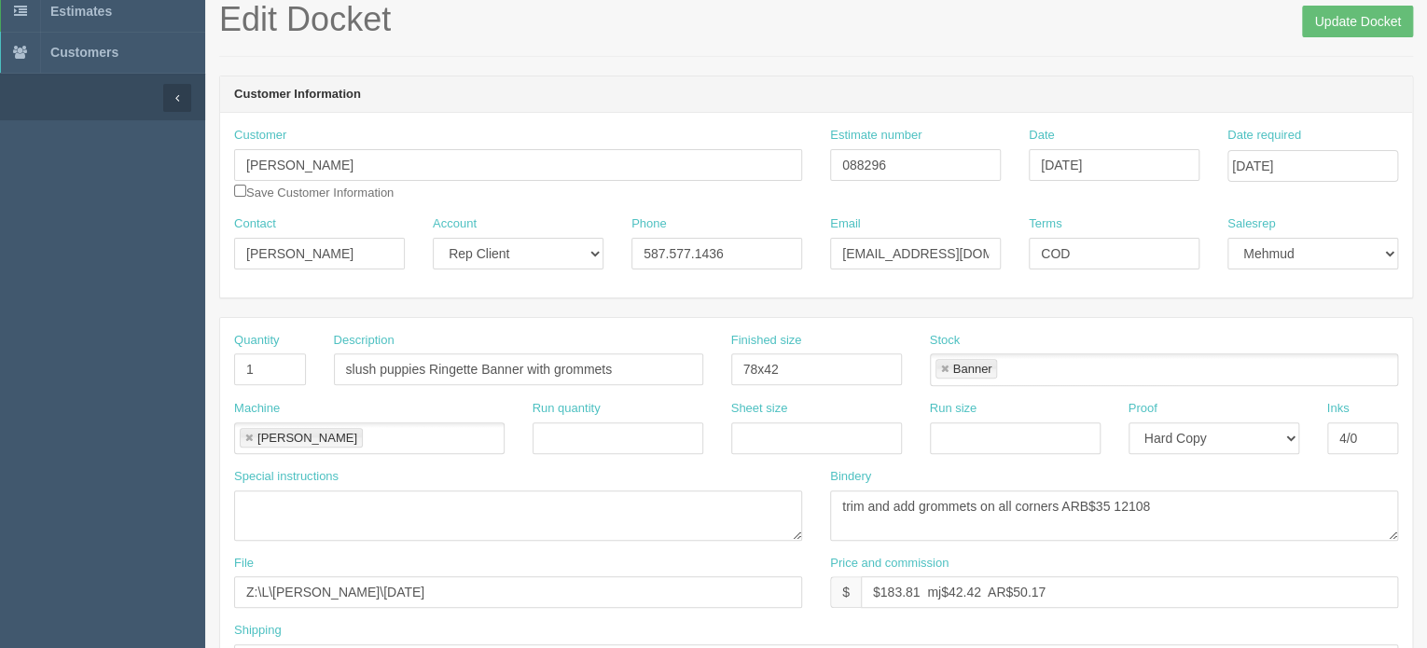
scroll to position [280, 0]
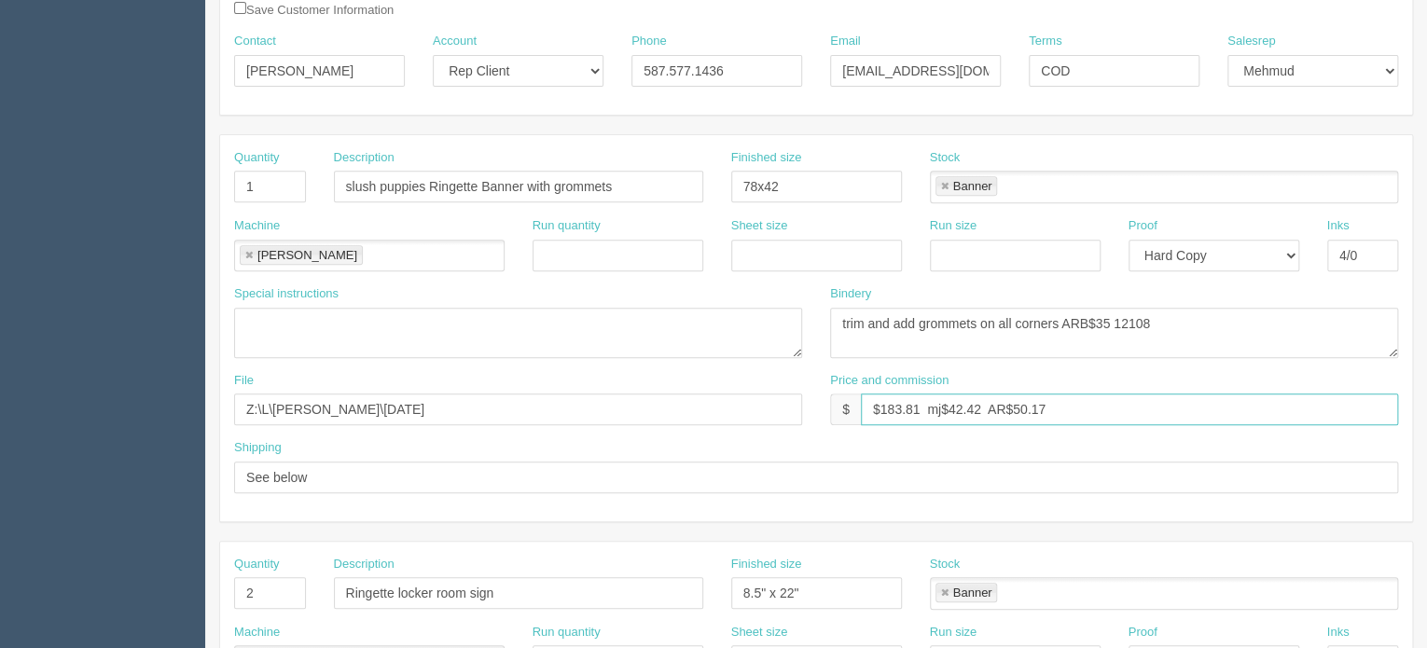
drag, startPoint x: 921, startPoint y: 402, endPoint x: 894, endPoint y: 405, distance: 28.1
click at [894, 405] on input "$183.81 mj$42.42 AR$50.17" at bounding box center [1129, 410] width 537 height 32
drag, startPoint x: 979, startPoint y: 402, endPoint x: 949, endPoint y: 406, distance: 30.1
click at [951, 406] on input "$187.09 mj$42.42 AR$50.17" at bounding box center [1129, 410] width 537 height 32
click at [1035, 402] on input "$187.09 mj$43.17 AR$50.17" at bounding box center [1129, 410] width 537 height 32
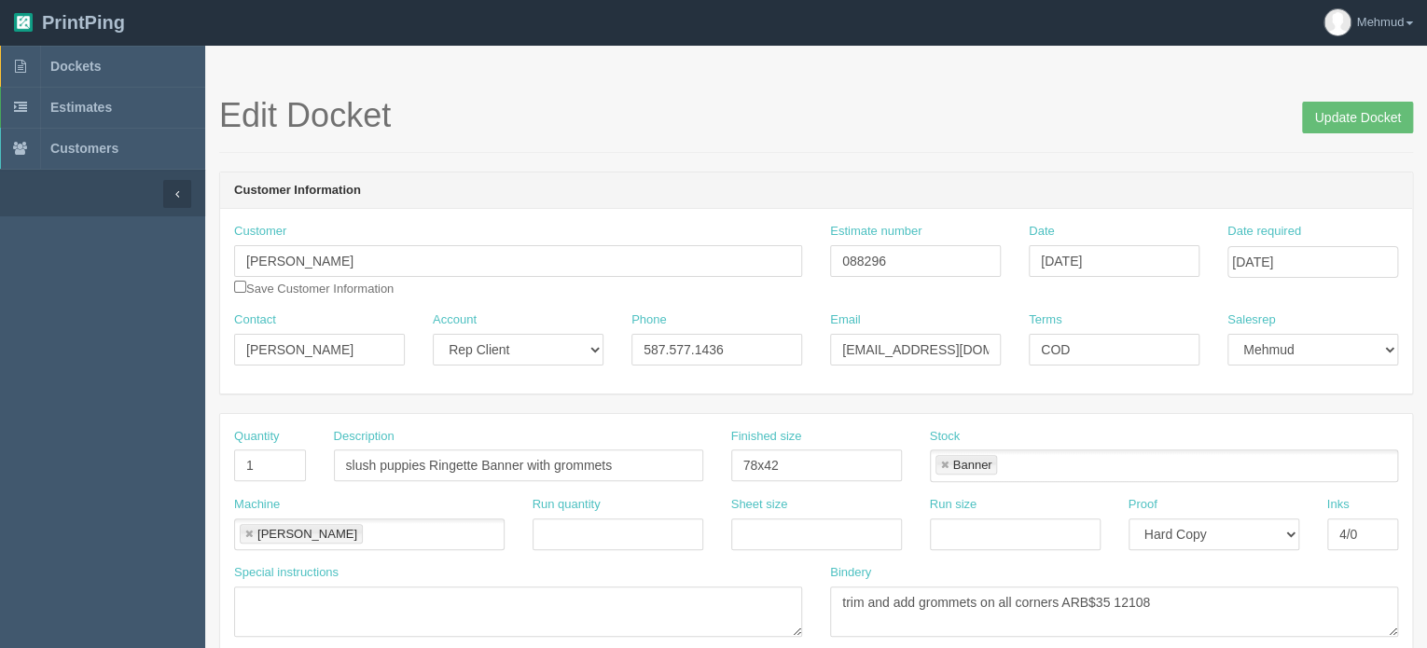
scroll to position [0, 0]
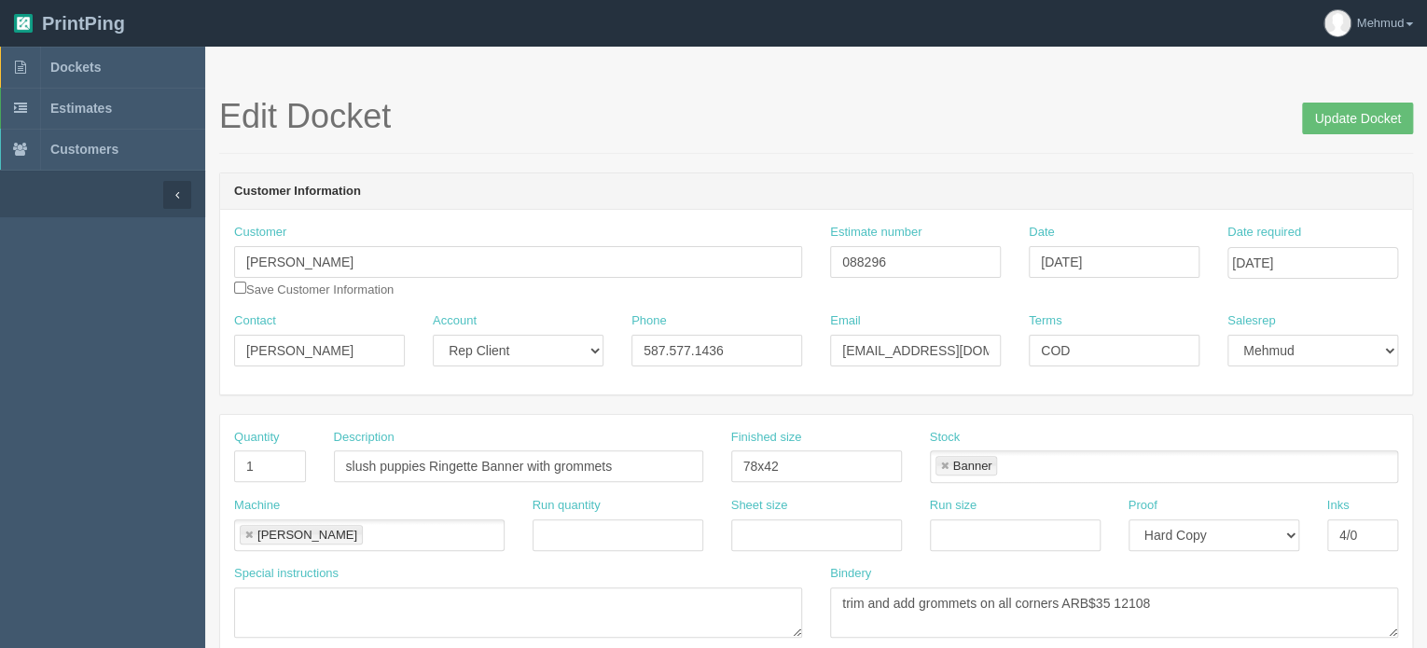
type input "$187.09 mj$43.17 AR$51.06"
click at [1406, 108] on input "Update Docket" at bounding box center [1357, 119] width 111 height 32
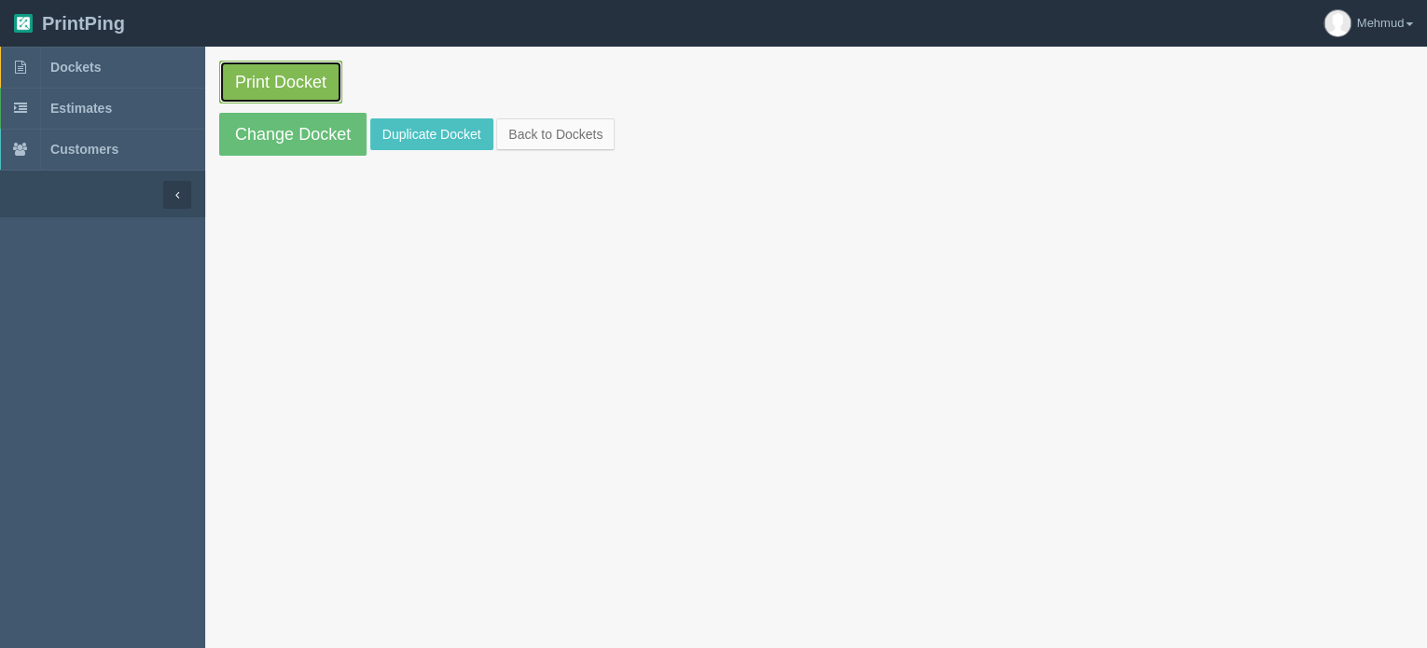
click at [261, 79] on link "Print Docket" at bounding box center [280, 82] width 123 height 43
